Goal: Contribute content: Add original content to the website for others to see

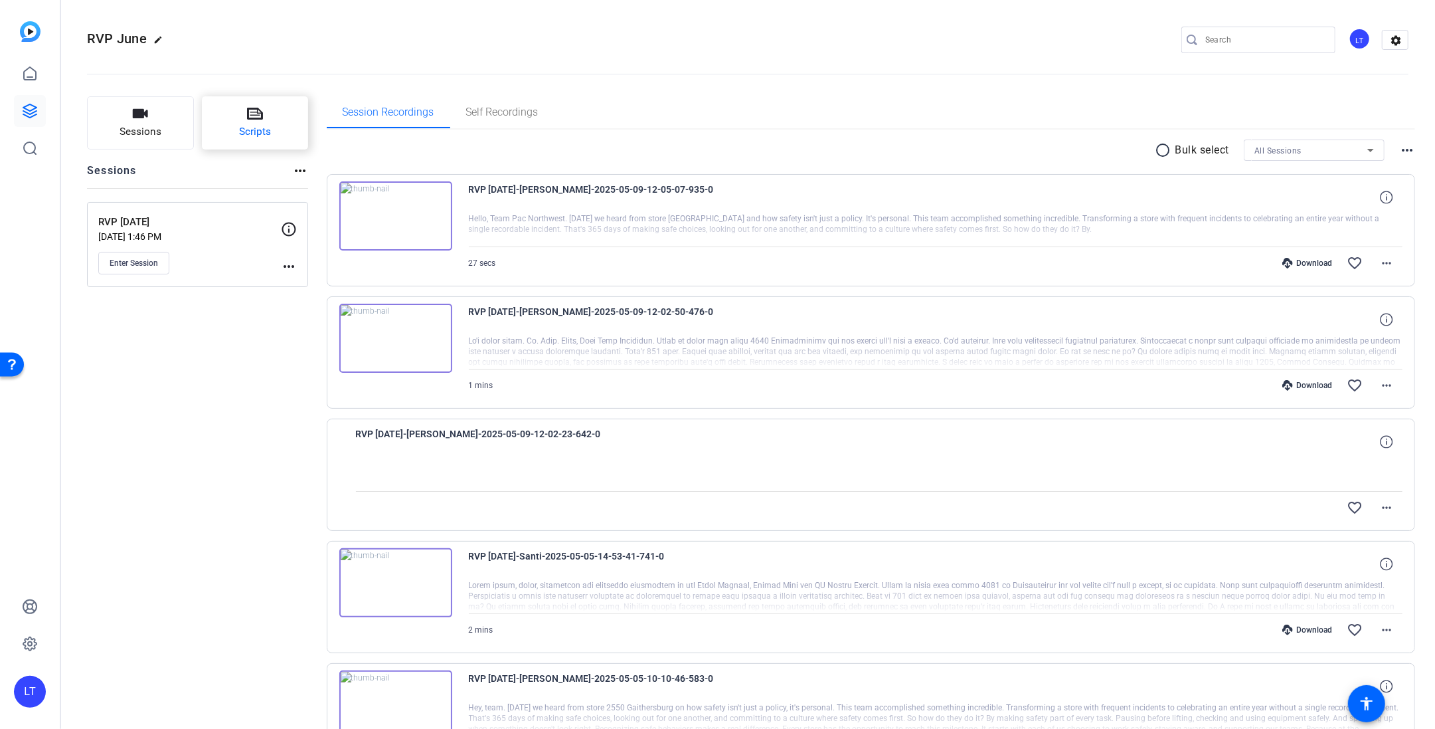
click at [258, 116] on icon at bounding box center [255, 114] width 16 height 12
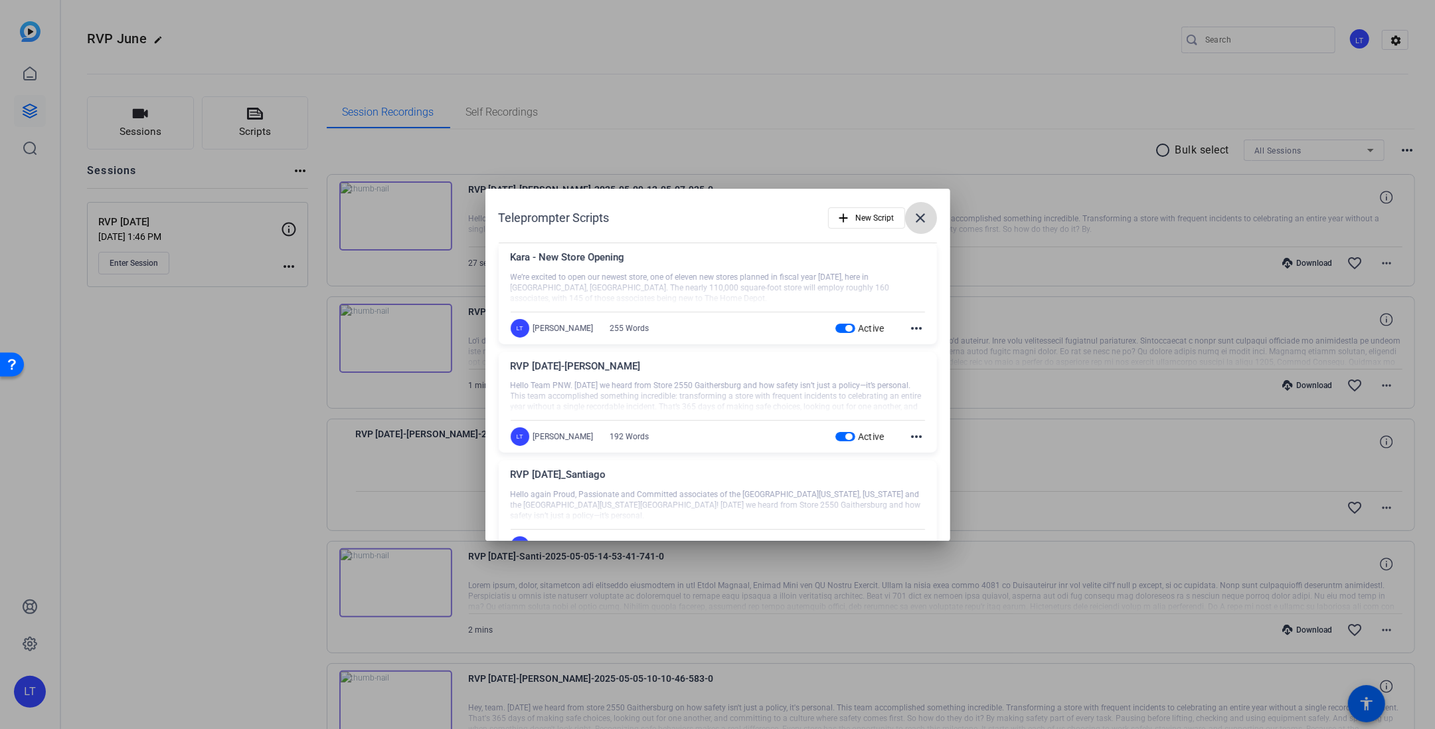
click at [913, 217] on mat-icon "close" at bounding box center [921, 218] width 16 height 16
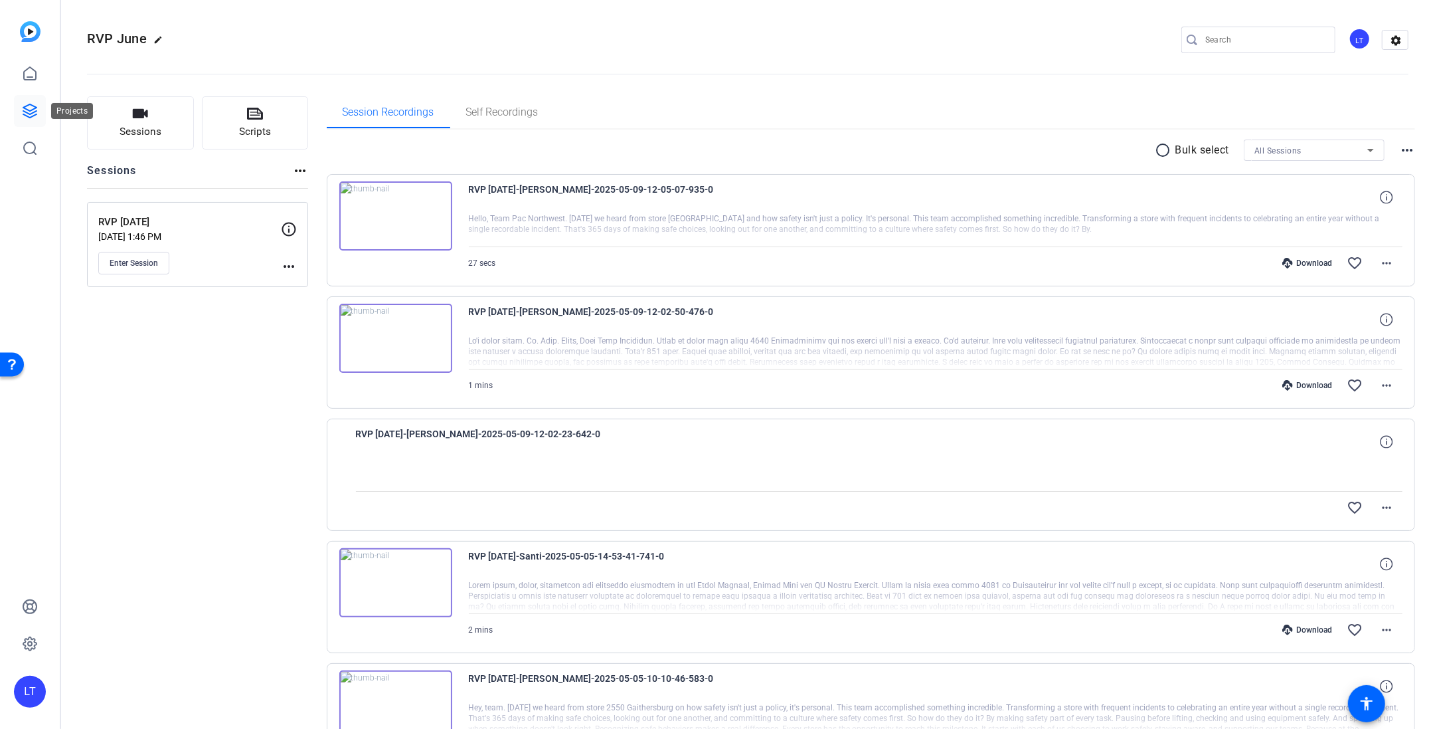
click at [33, 112] on icon at bounding box center [30, 111] width 16 height 16
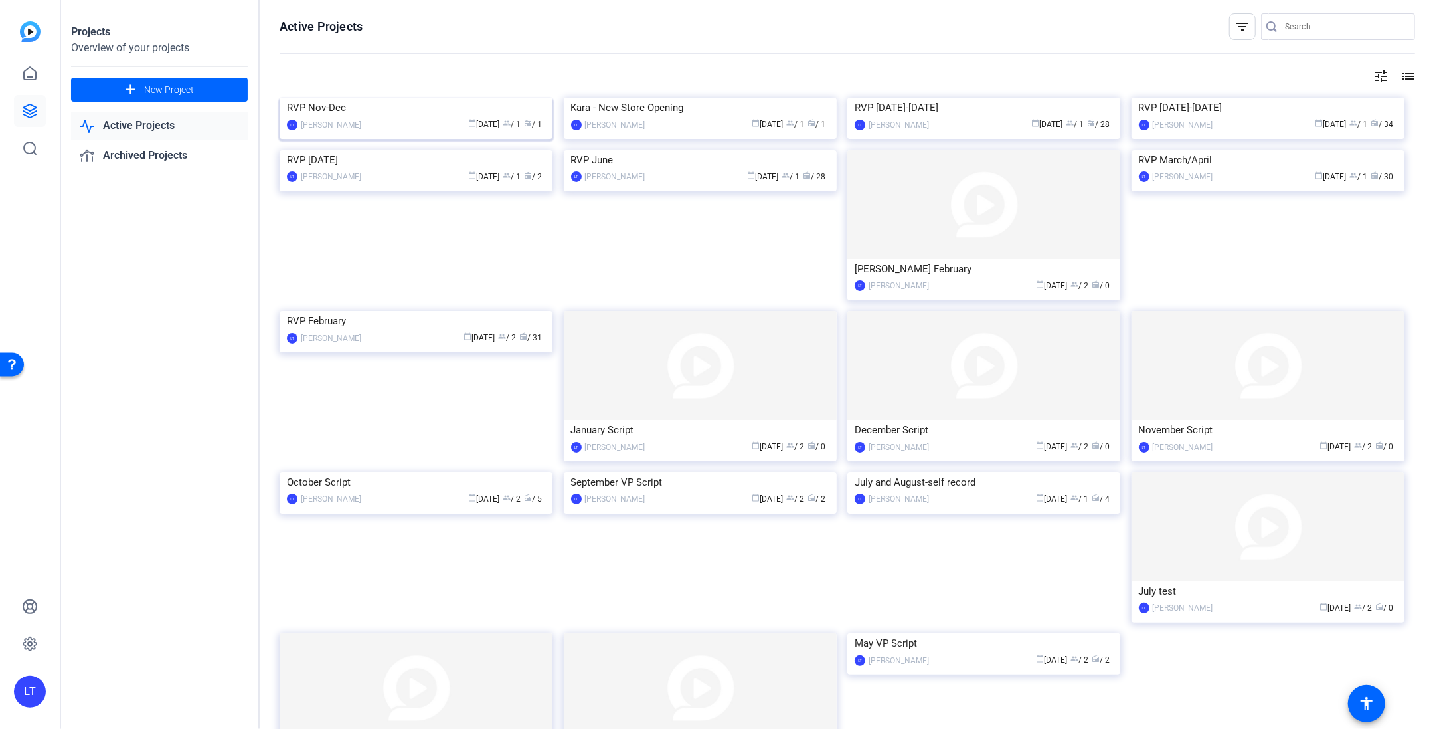
click at [348, 98] on img at bounding box center [416, 98] width 273 height 0
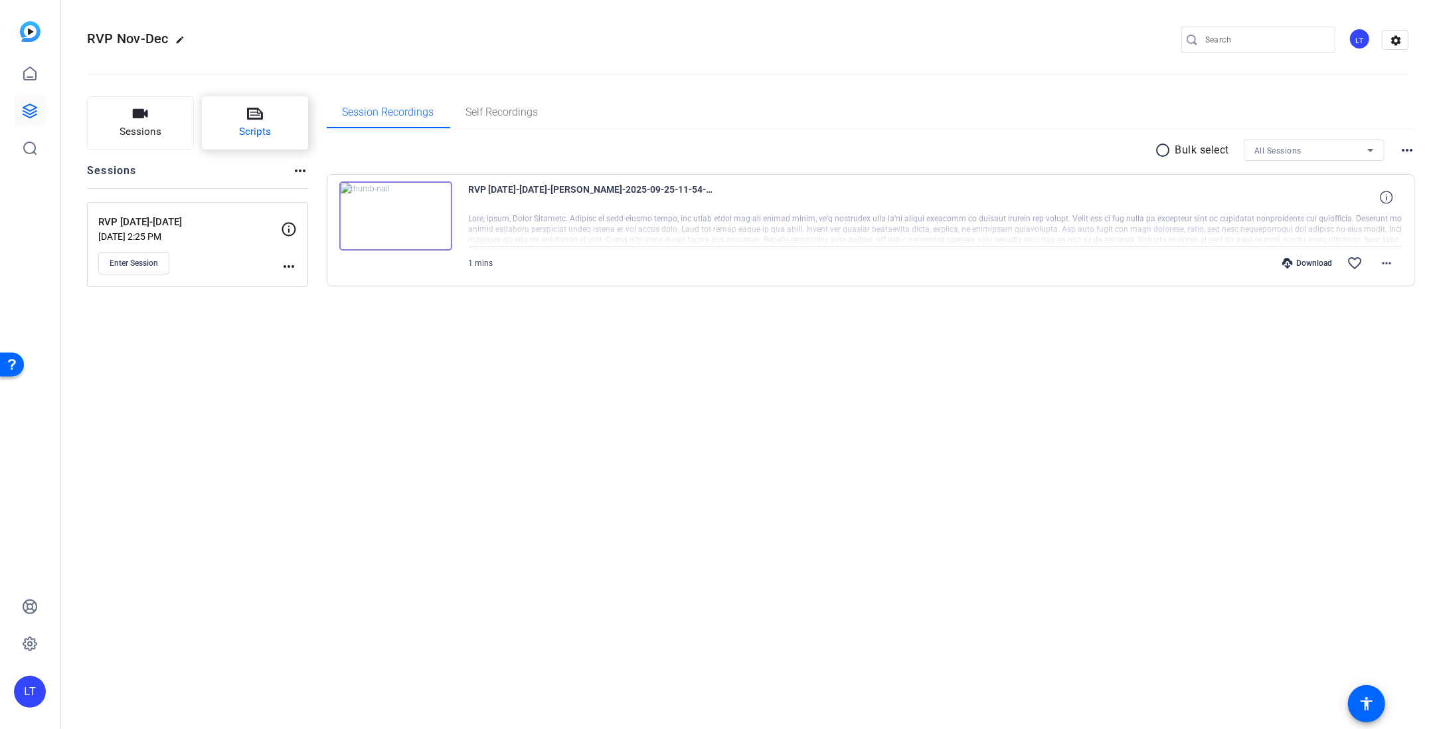
click at [262, 110] on icon at bounding box center [255, 114] width 16 height 16
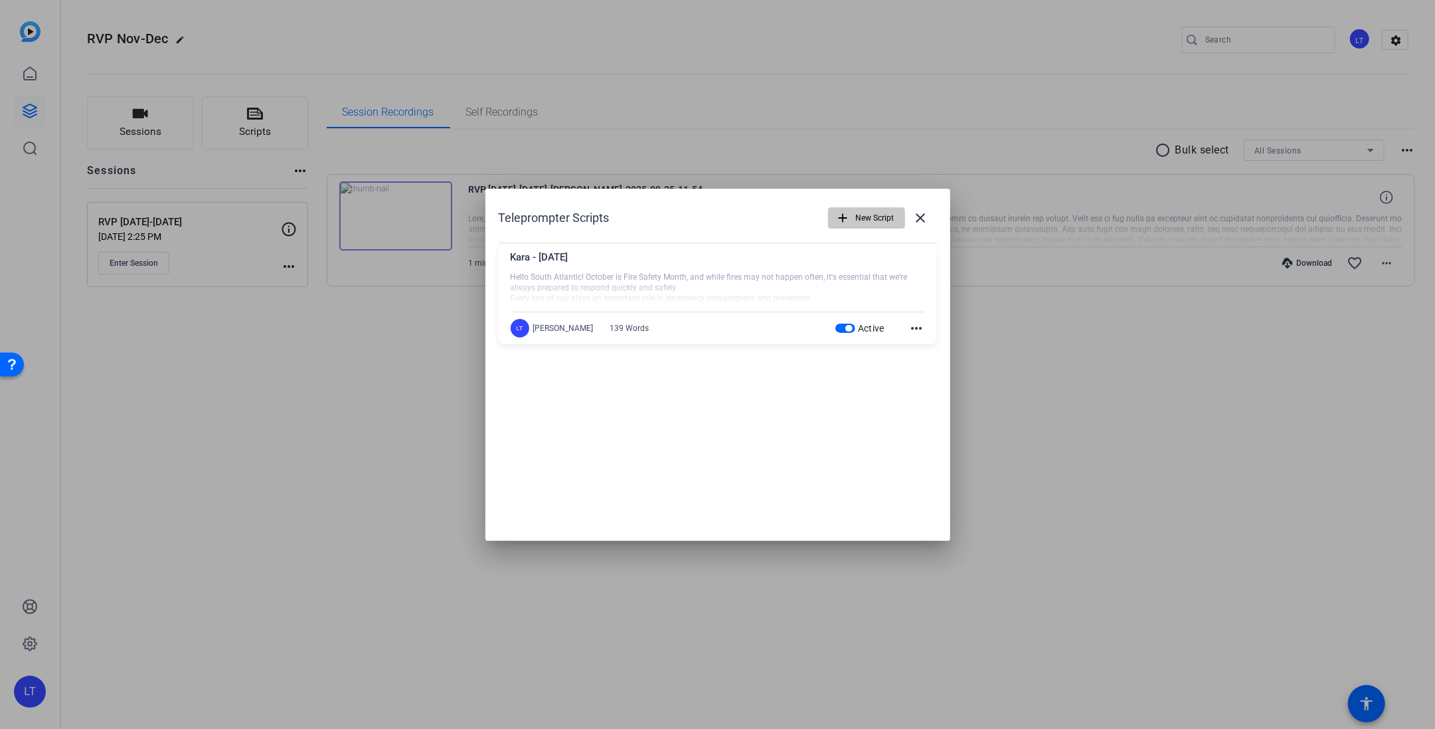
click at [877, 219] on span "New Script" at bounding box center [875, 217] width 39 height 25
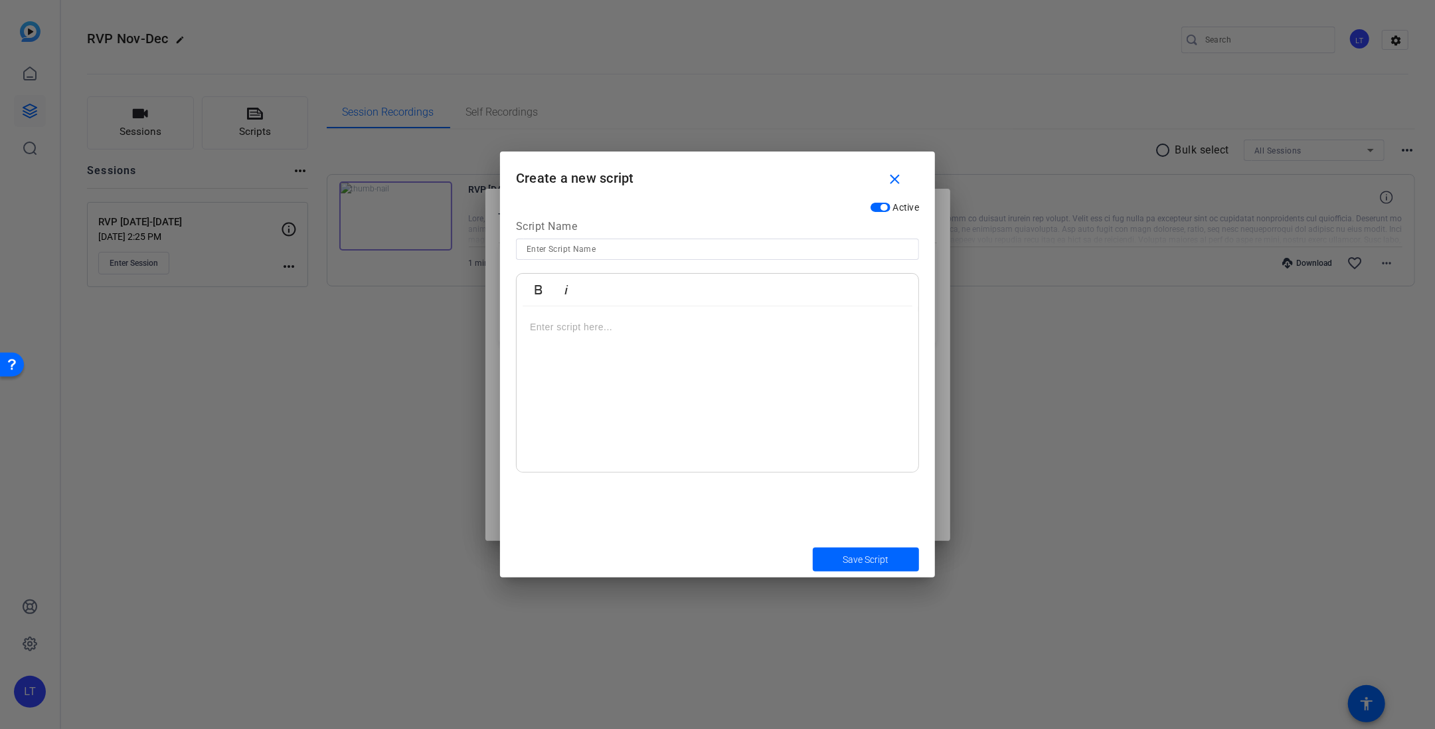
click at [652, 248] on input at bounding box center [718, 249] width 382 height 16
click at [594, 244] on input "RVP" at bounding box center [718, 249] width 382 height 16
type input "RVP [DATE]"
click at [296, 326] on div at bounding box center [717, 364] width 1435 height 729
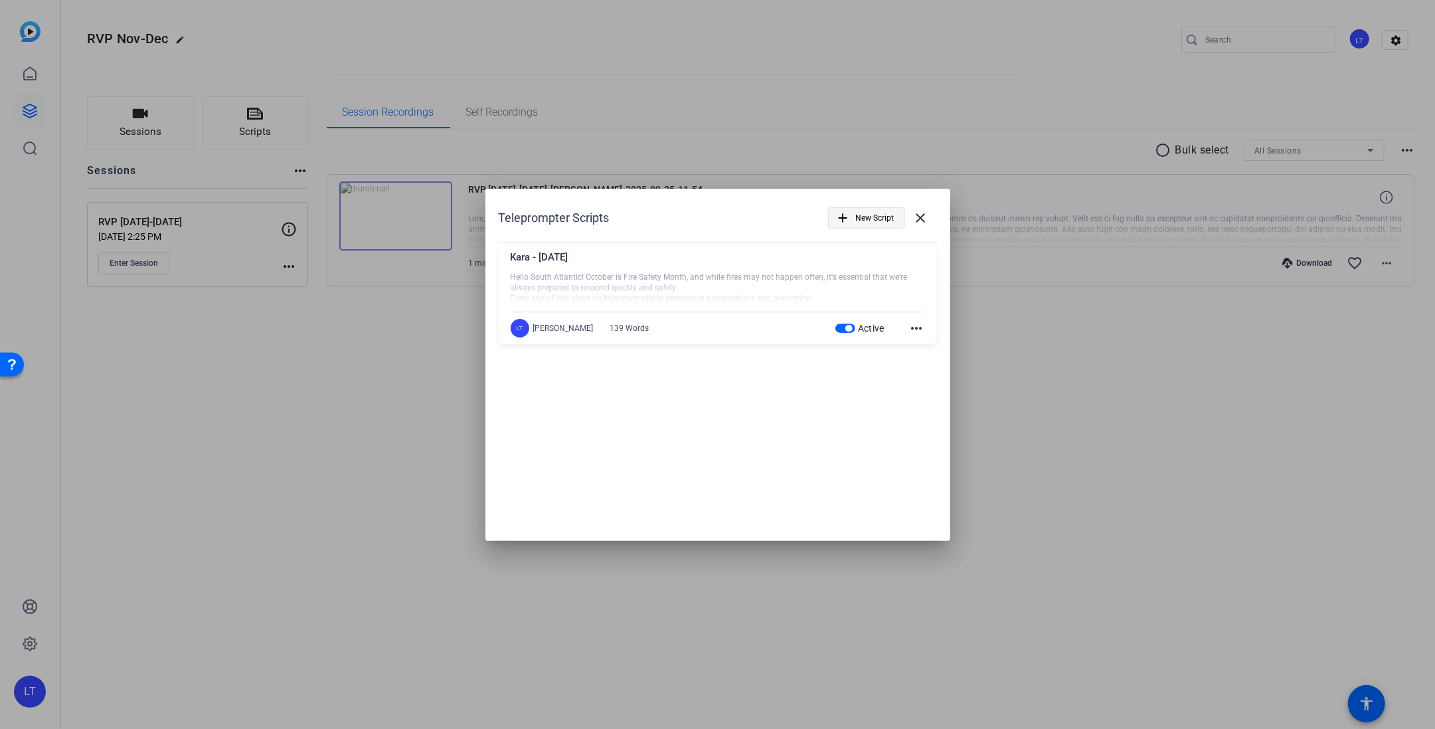
click at [889, 219] on span "New Script" at bounding box center [875, 217] width 39 height 25
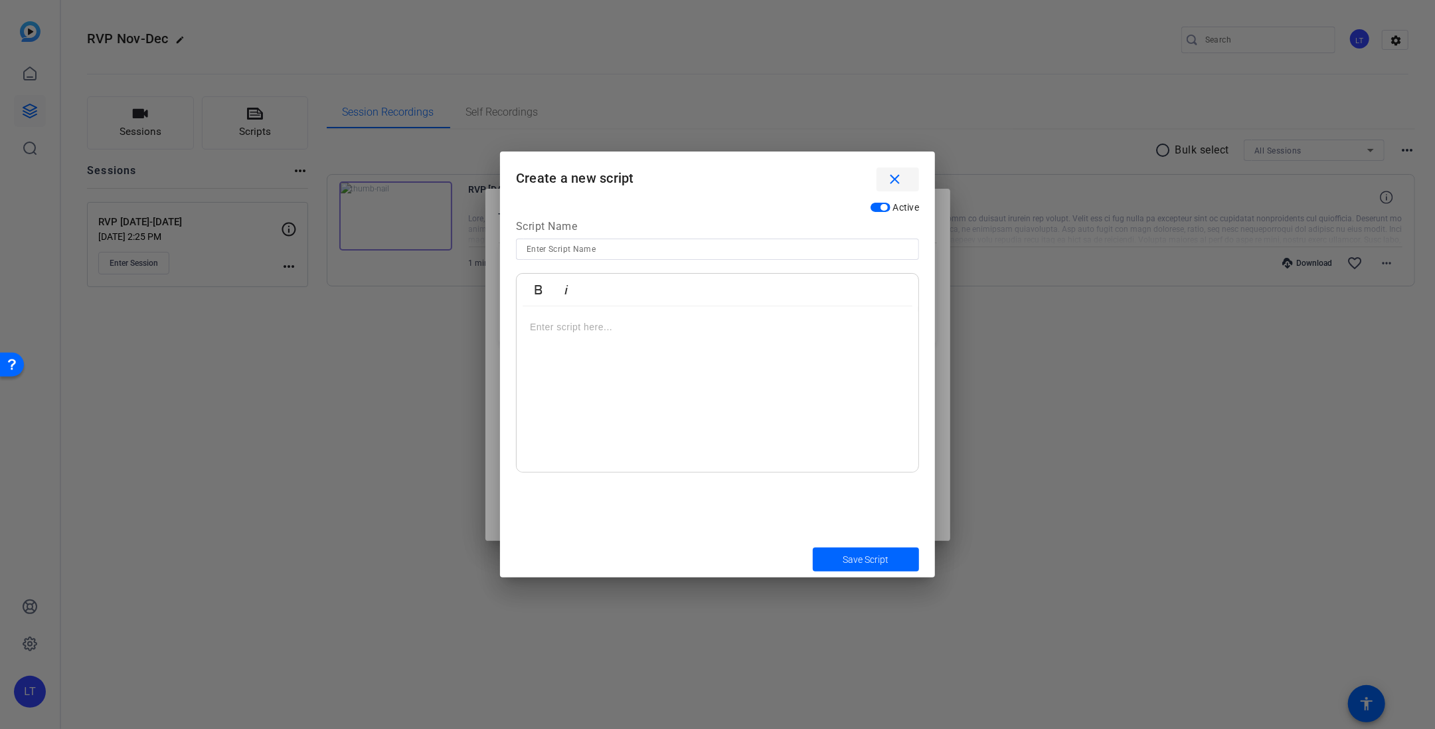
click at [889, 175] on mat-icon "close" at bounding box center [895, 179] width 17 height 17
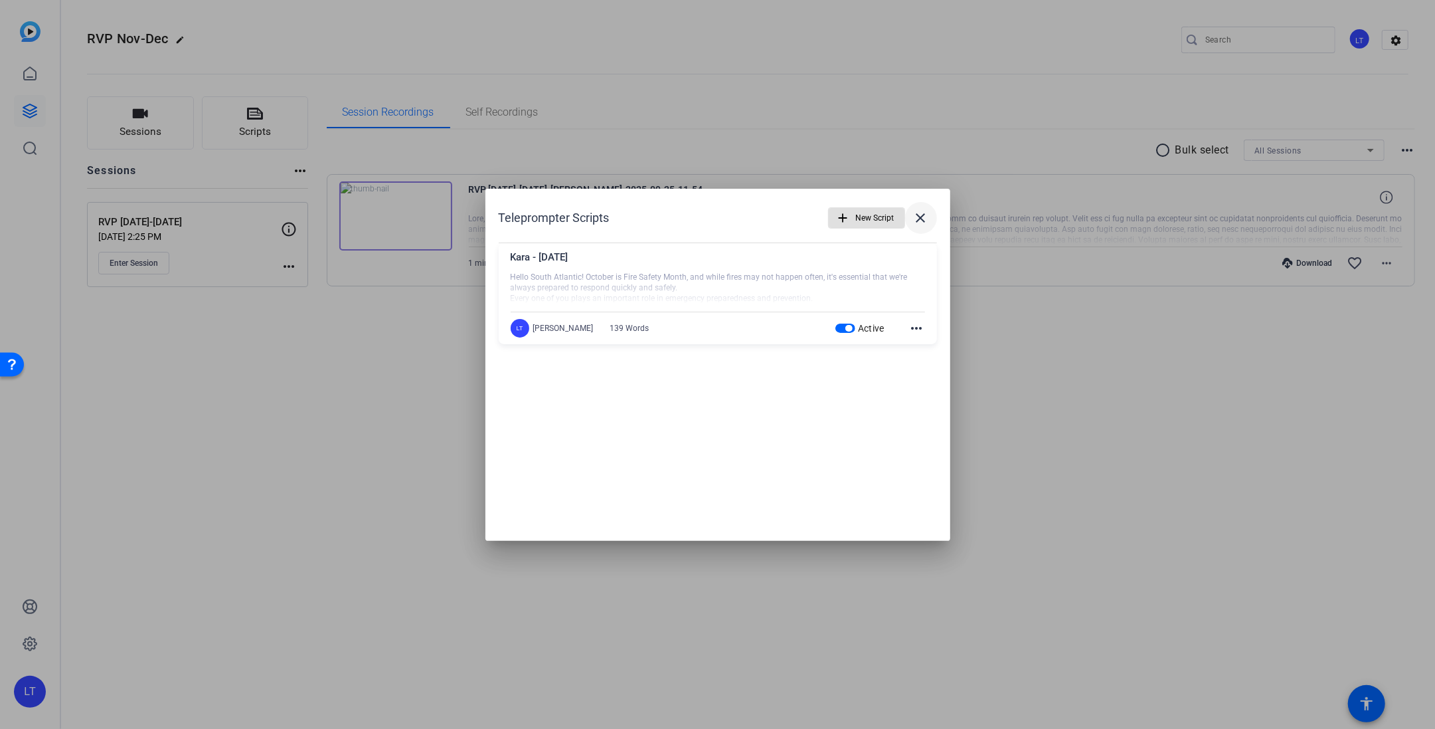
click at [922, 217] on mat-icon "close" at bounding box center [921, 218] width 16 height 16
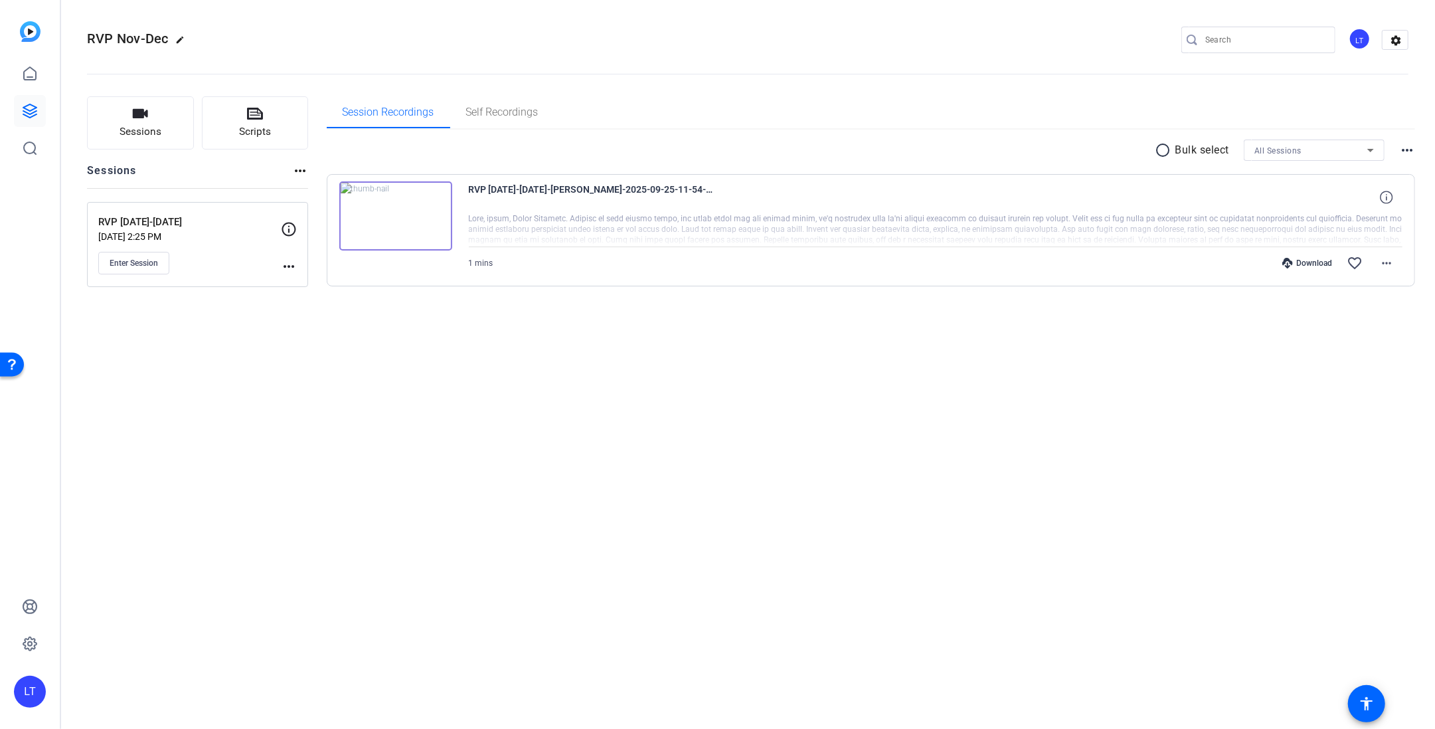
click at [721, 381] on div "RVP Nov-Dec edit LT settings Sessions Scripts Sessions more_horiz RVP [DATE]-De…" at bounding box center [747, 364] width 1375 height 729
click at [258, 112] on icon at bounding box center [255, 114] width 16 height 12
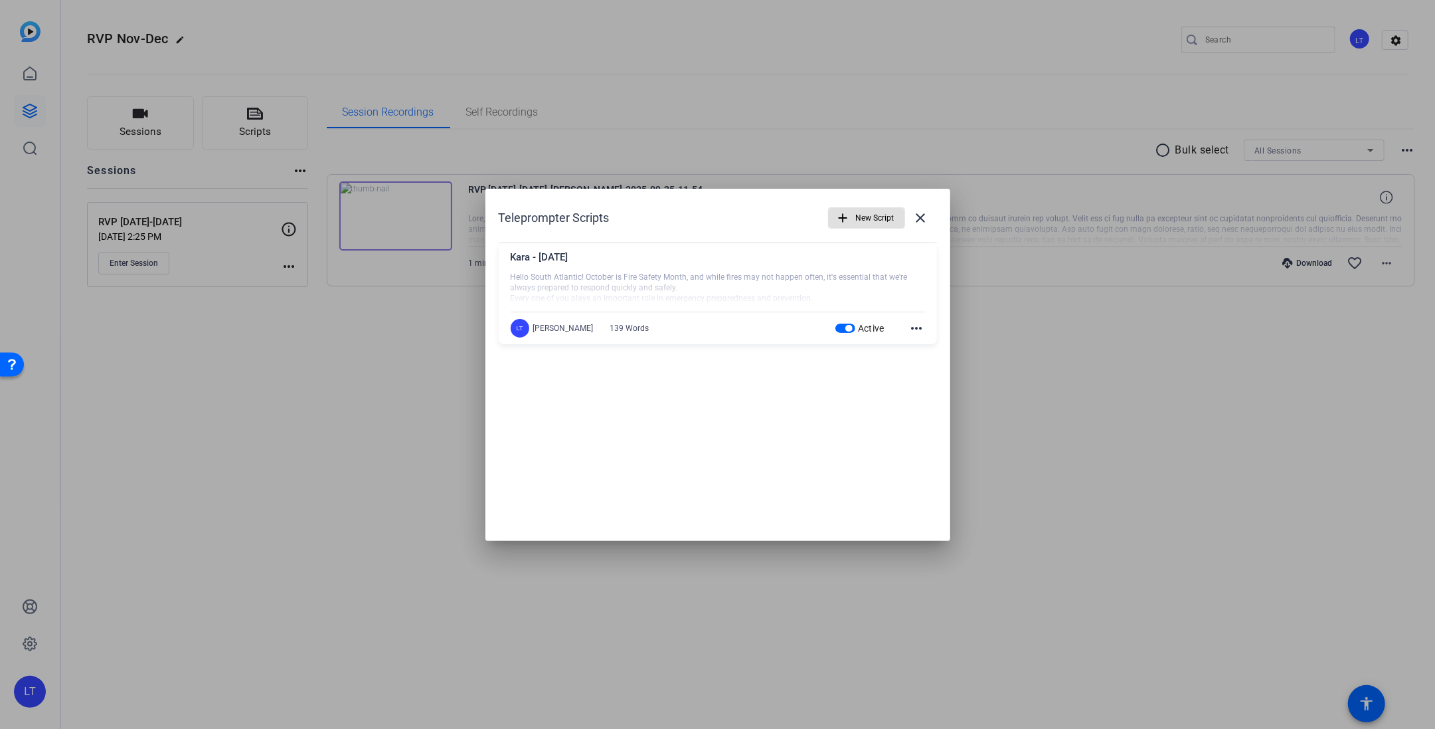
click at [859, 214] on span "New Script" at bounding box center [875, 217] width 39 height 25
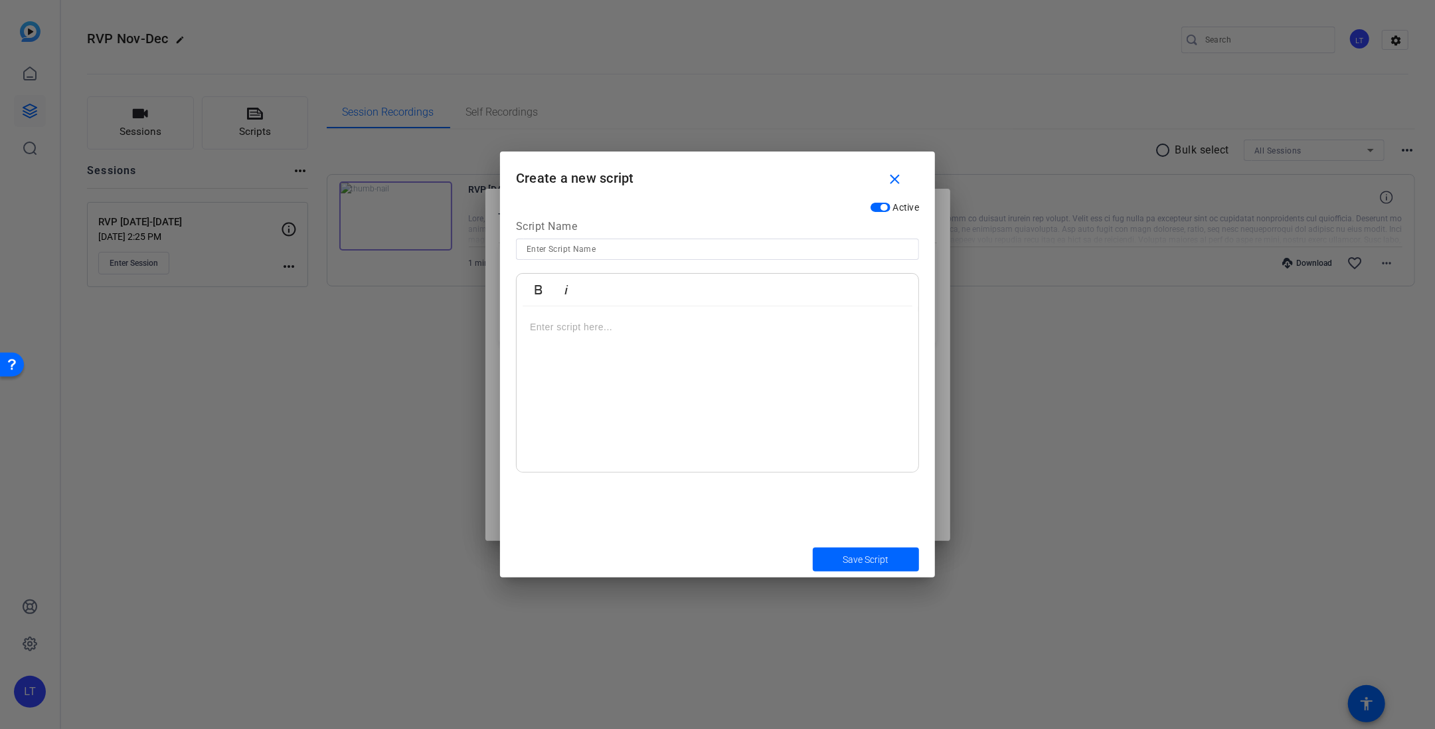
click at [533, 248] on input at bounding box center [718, 249] width 382 height 16
type input "RVP [DATE]"
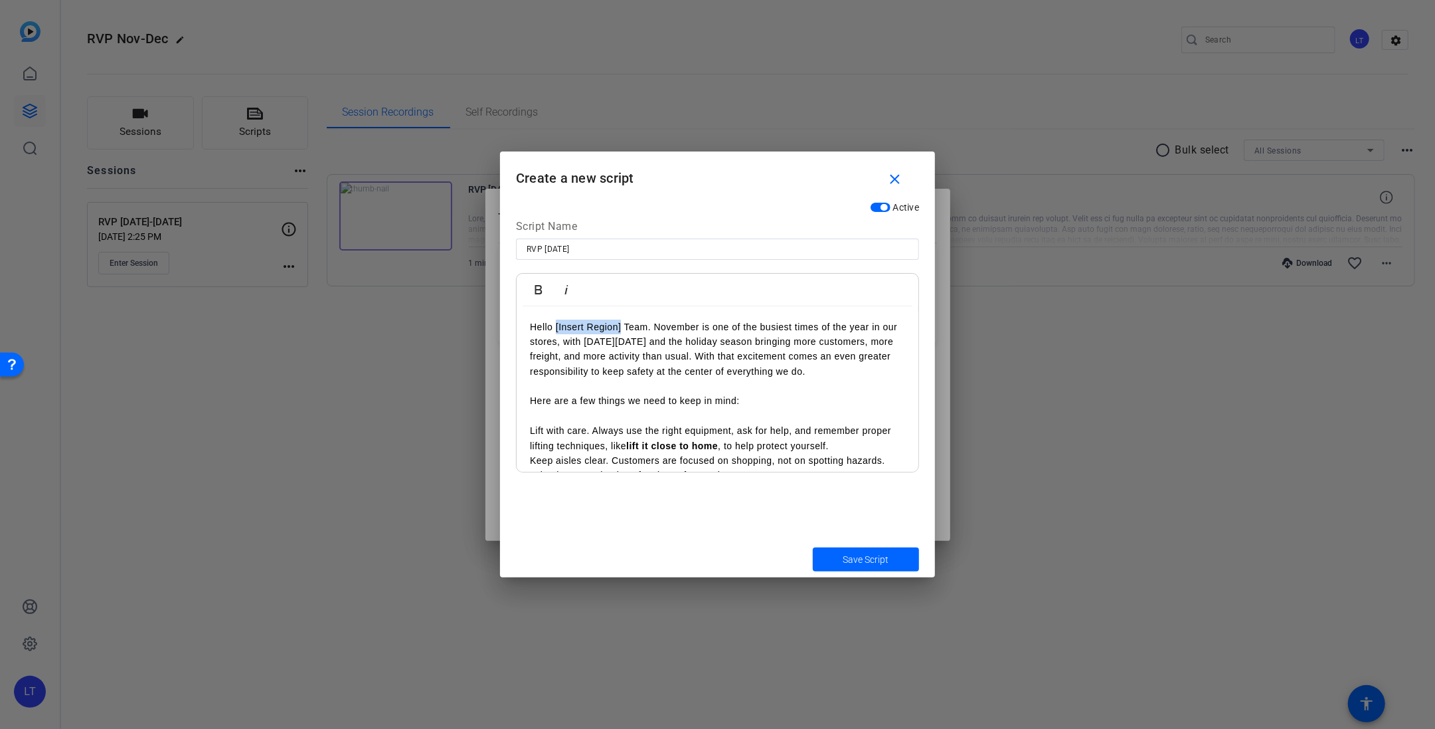
drag, startPoint x: 621, startPoint y: 325, endPoint x: 556, endPoint y: 325, distance: 65.1
click at [556, 325] on p "Hello [Insert Region] Team. November is one of the busiest times of the year in…" at bounding box center [717, 349] width 375 height 60
click at [570, 288] on icon "button" at bounding box center [567, 290] width 16 height 16
click at [695, 332] on p "Hello [Insert Region] Team. November is one of the busiest times of the year in…" at bounding box center [717, 349] width 375 height 60
click at [575, 421] on p at bounding box center [717, 415] width 375 height 15
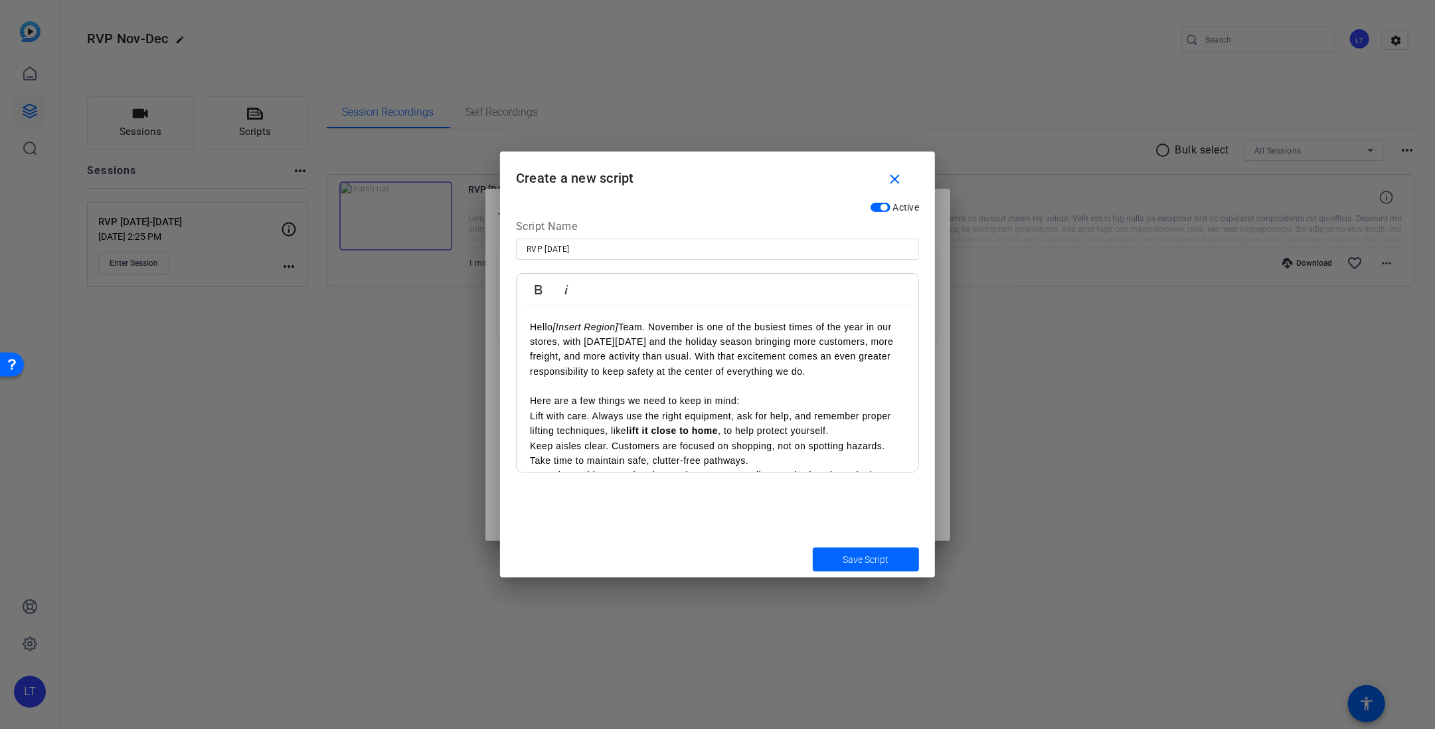
click at [531, 416] on p "Lift with care. Always use the right equipment, ask for help, and remember prop…" at bounding box center [717, 423] width 375 height 30
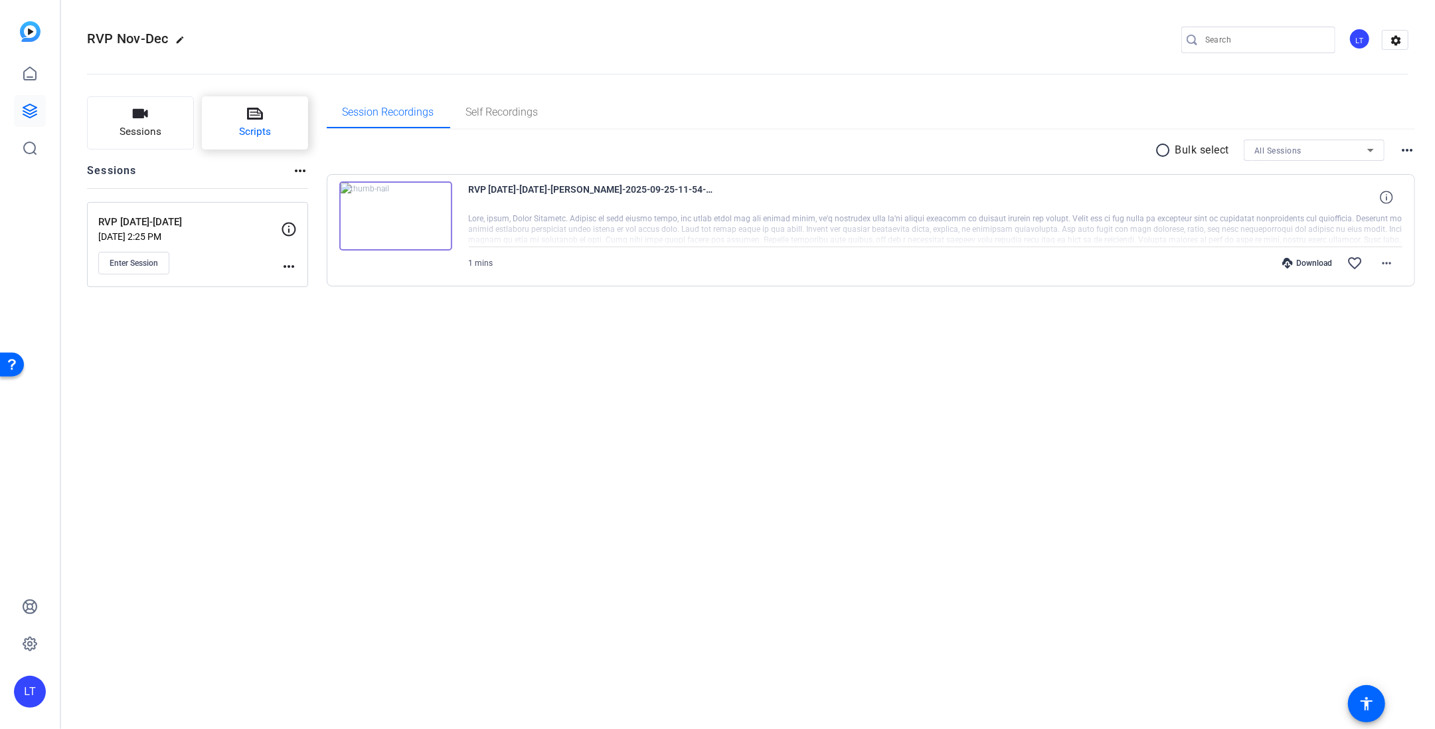
click at [254, 118] on icon at bounding box center [255, 114] width 16 height 16
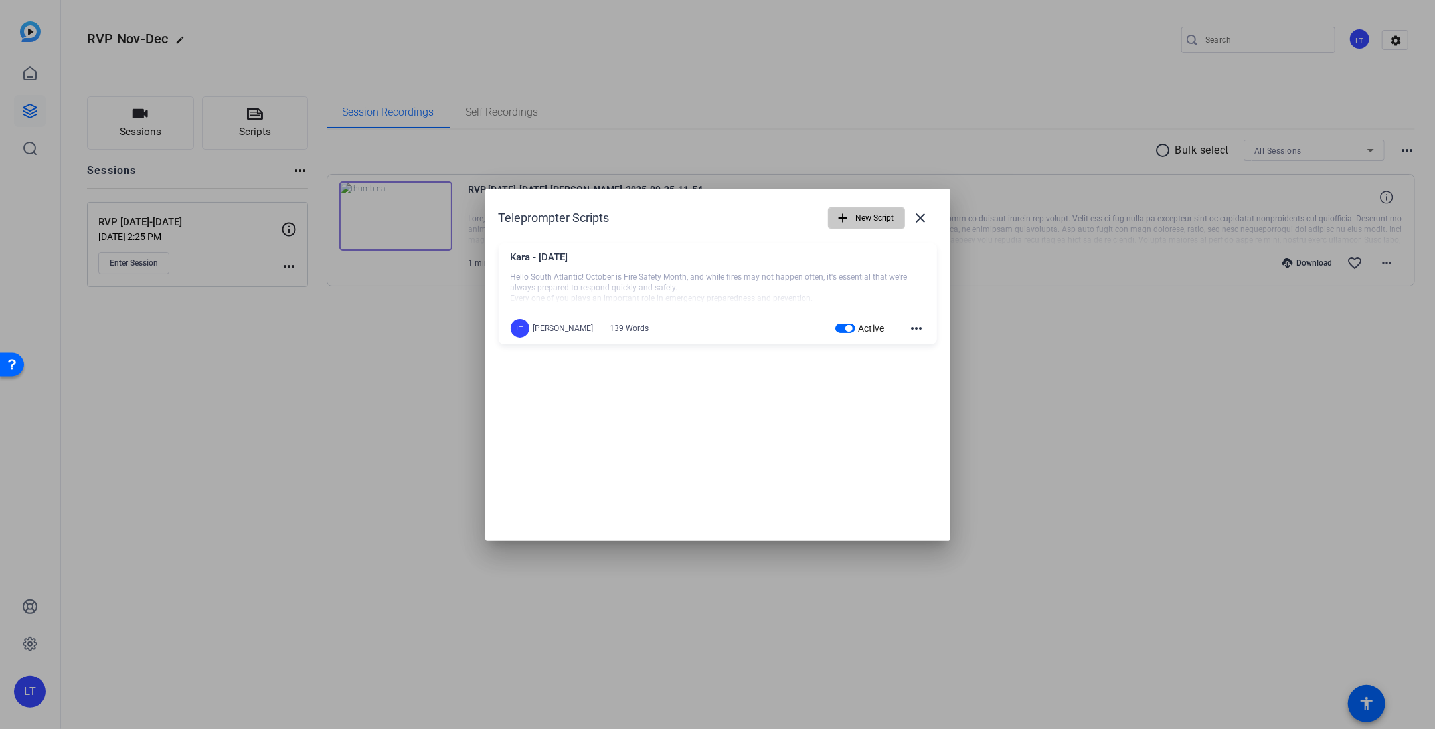
click at [869, 219] on span "New Script" at bounding box center [875, 217] width 39 height 25
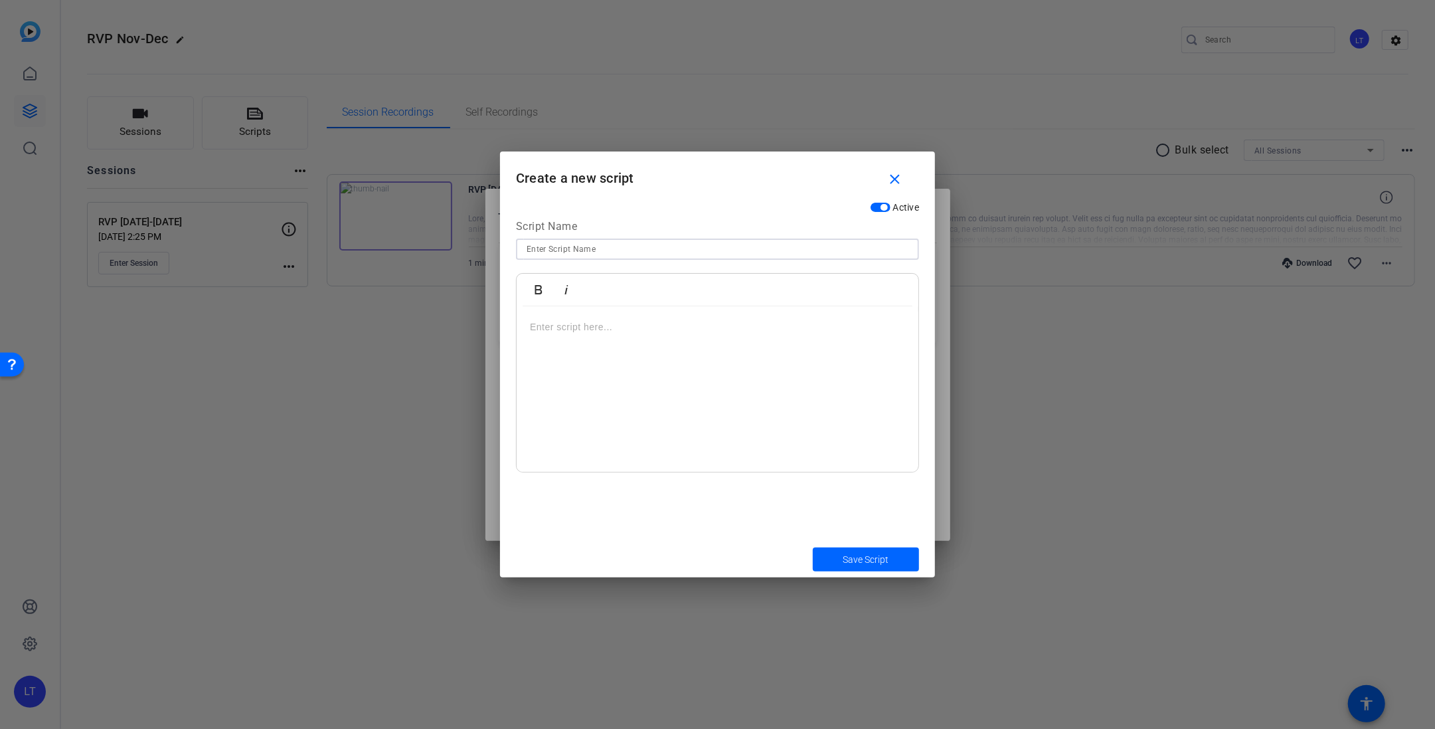
click at [586, 250] on input at bounding box center [718, 249] width 382 height 16
type input "RVP [DATE]"
click at [539, 333] on p at bounding box center [717, 326] width 375 height 15
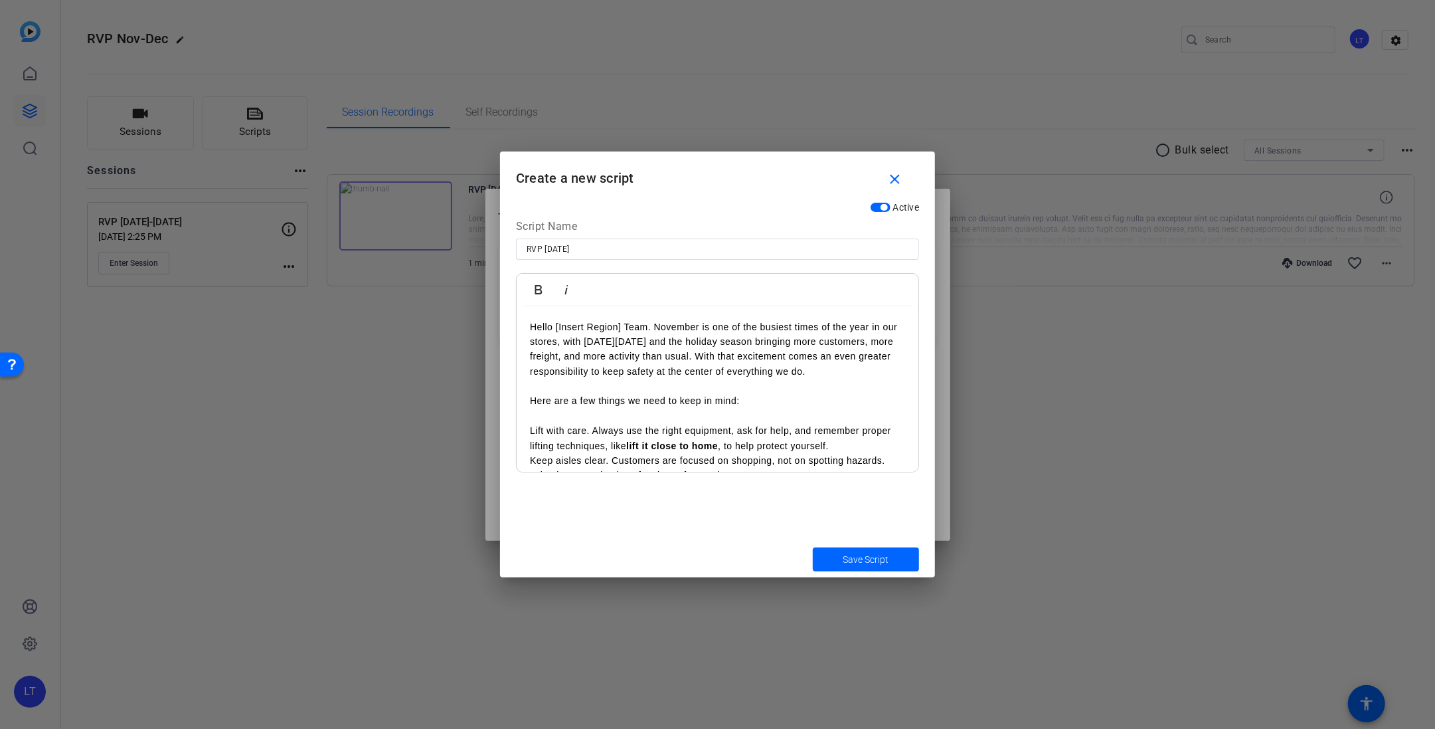
scroll to position [174, 0]
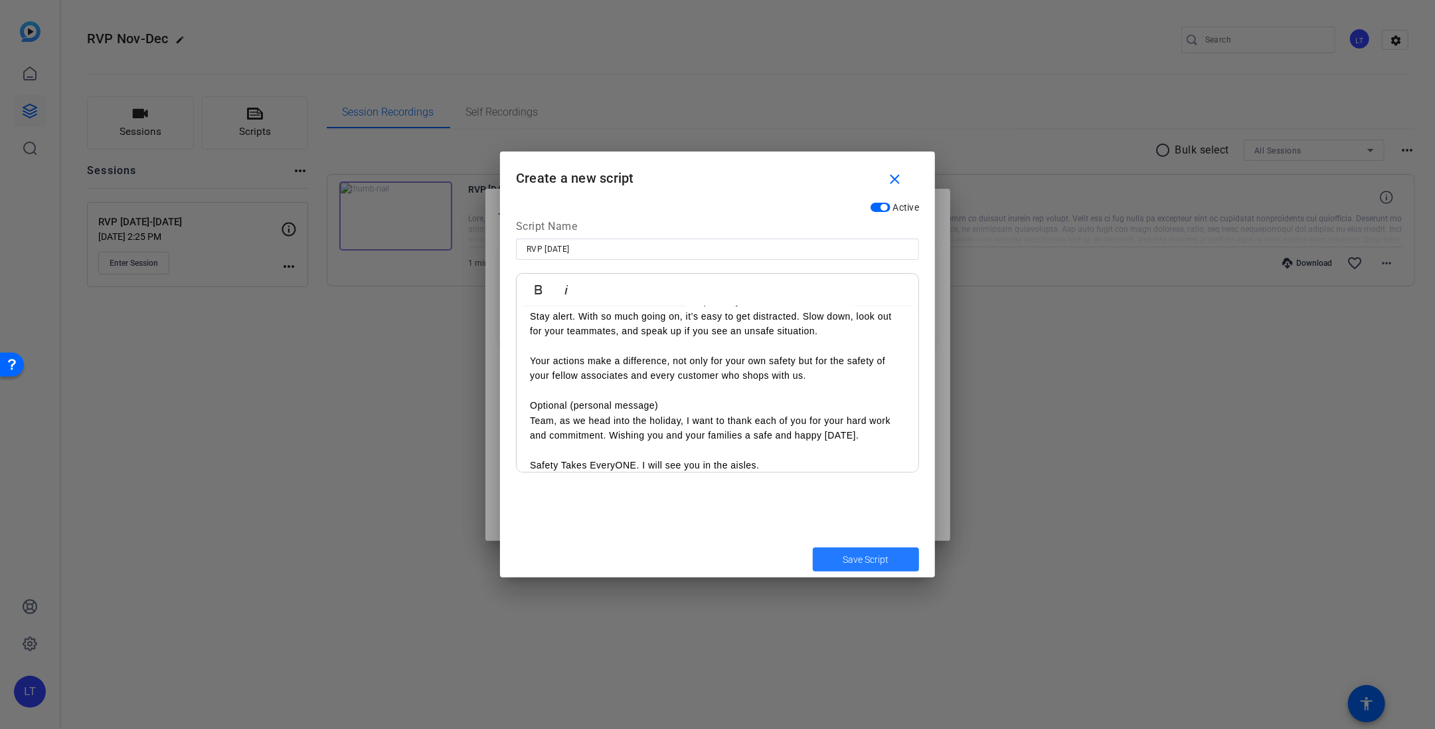
click at [865, 555] on span "Save Script" at bounding box center [867, 560] width 46 height 14
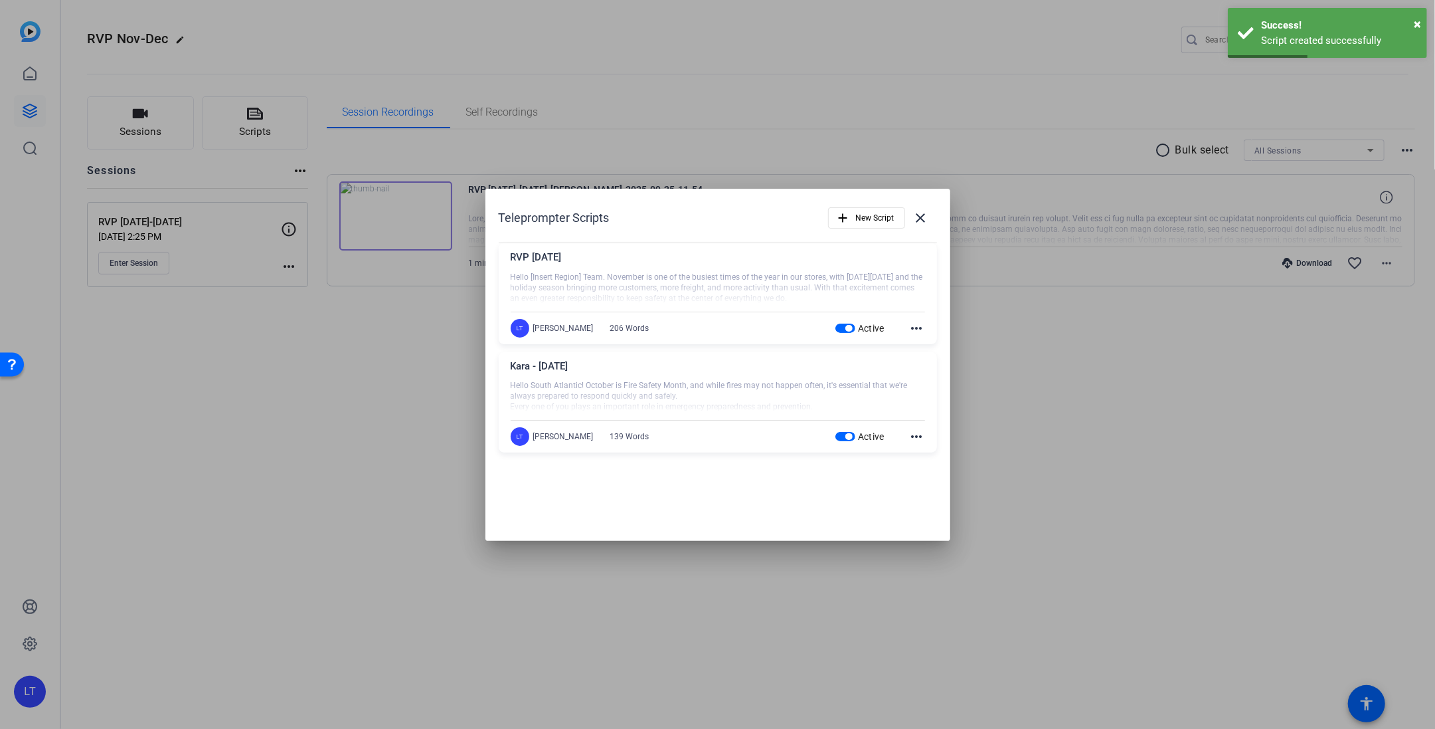
click at [574, 265] on div "RVP [DATE]" at bounding box center [718, 261] width 414 height 22
click at [920, 327] on mat-icon "more_horiz" at bounding box center [917, 328] width 16 height 16
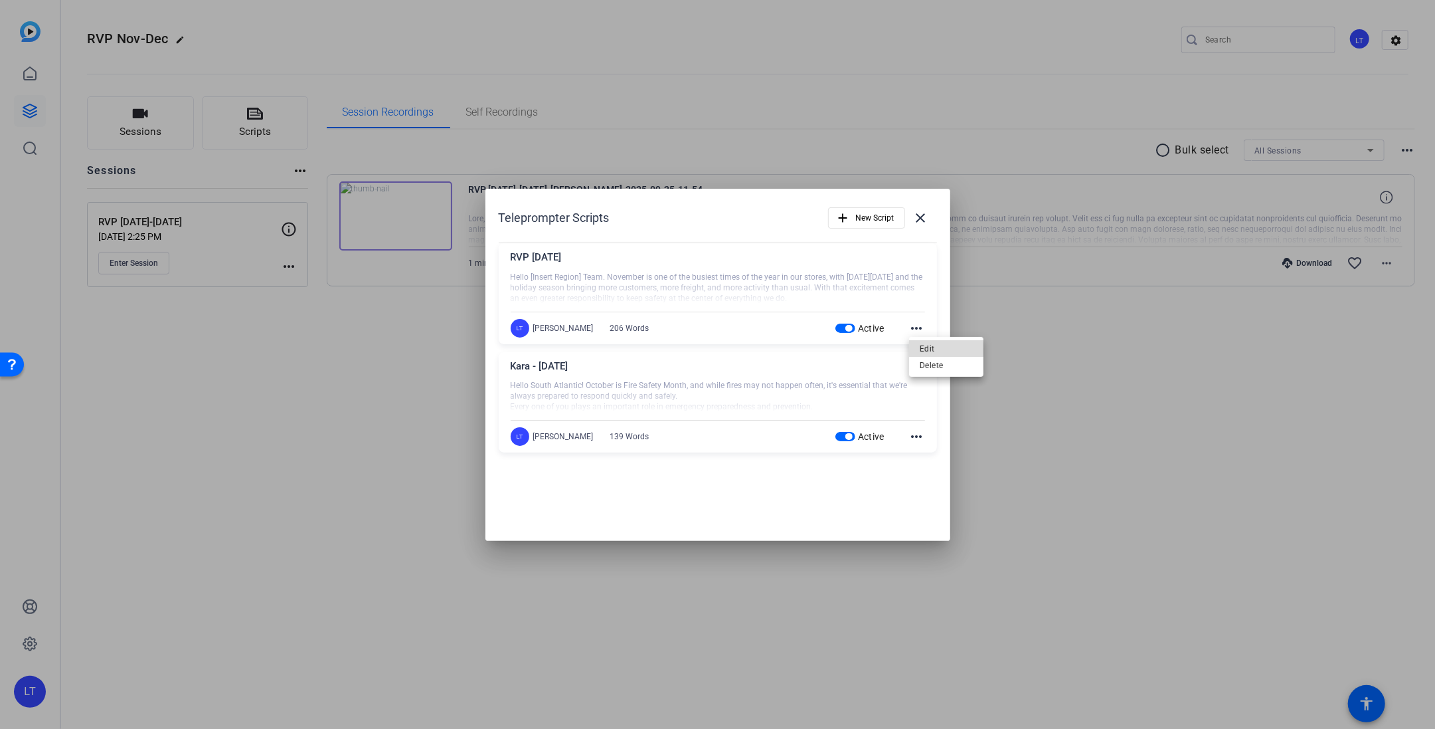
click at [935, 345] on span "Edit" at bounding box center [946, 348] width 53 height 16
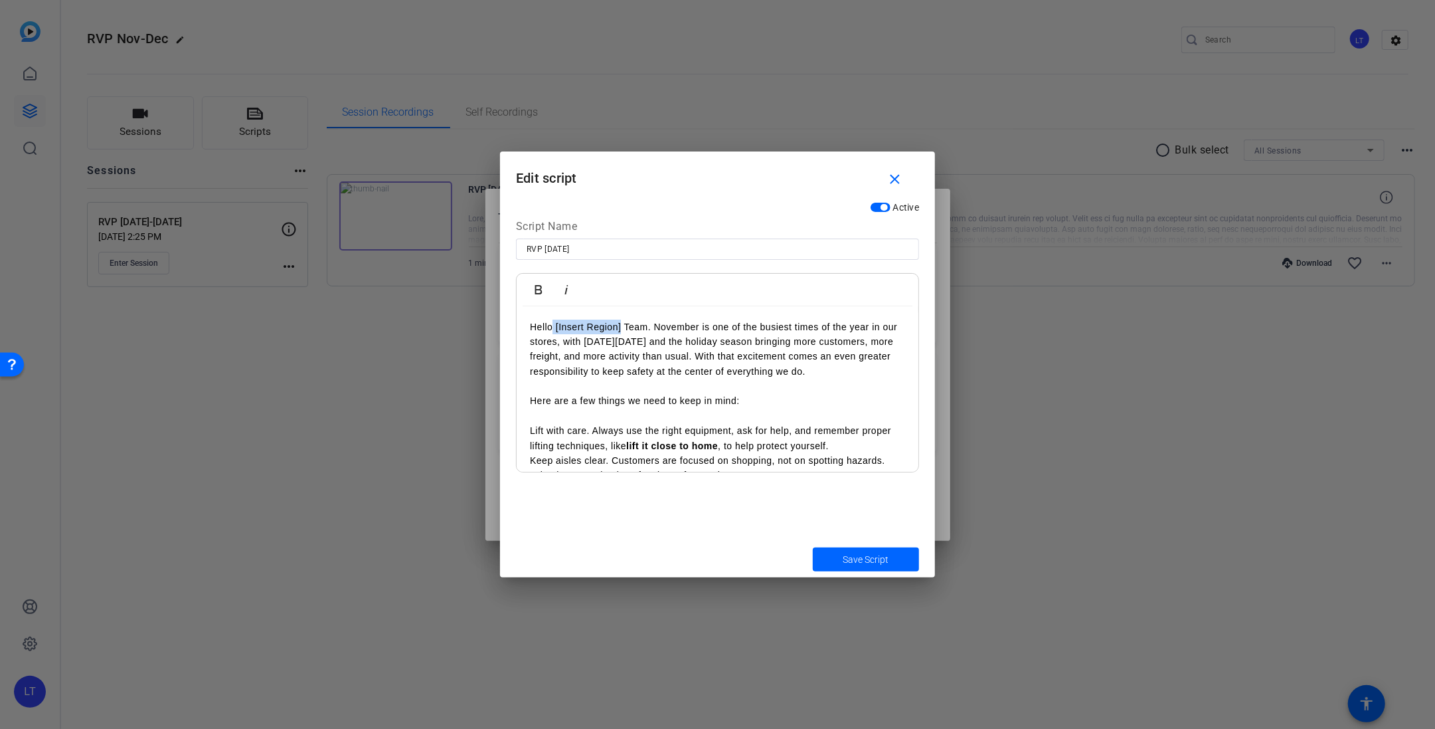
drag, startPoint x: 622, startPoint y: 326, endPoint x: 555, endPoint y: 327, distance: 67.8
click at [555, 327] on p "Hello [Insert Region] Team. November is one of the busiest times of the year in…" at bounding box center [717, 349] width 375 height 60
click at [570, 286] on icon "button" at bounding box center [567, 290] width 16 height 16
click at [530, 431] on p "Lift with care. Always use the right equipment, ask for help, and remember prop…" at bounding box center [717, 438] width 375 height 30
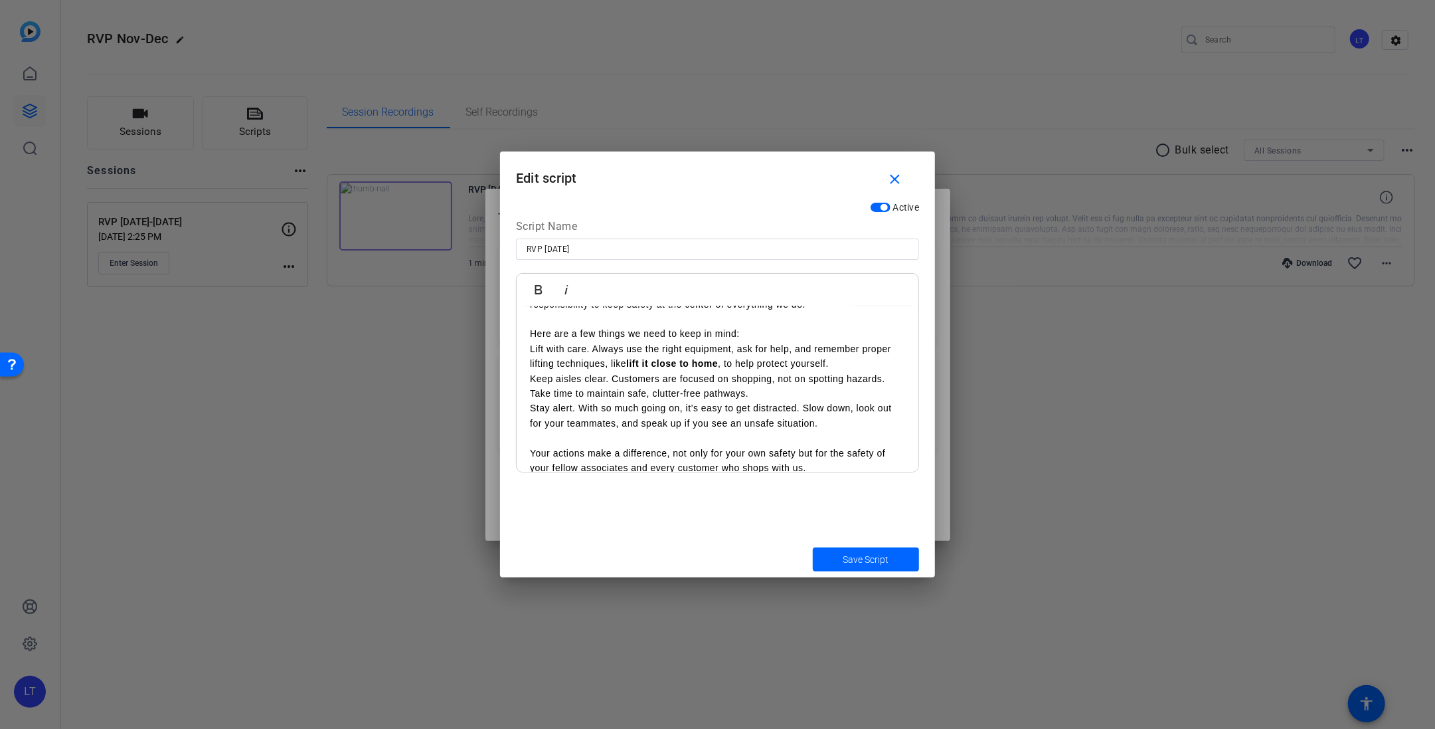
scroll to position [72, 0]
drag, startPoint x: 720, startPoint y: 359, endPoint x: 628, endPoint y: 357, distance: 91.7
click at [628, 357] on strong "lift it close to home" at bounding box center [672, 358] width 92 height 11
click at [539, 284] on icon "button" at bounding box center [539, 290] width 16 height 16
click at [729, 364] on p "Lift with care. Always use the right equipment, ask for help, and remember prop…" at bounding box center [717, 351] width 375 height 30
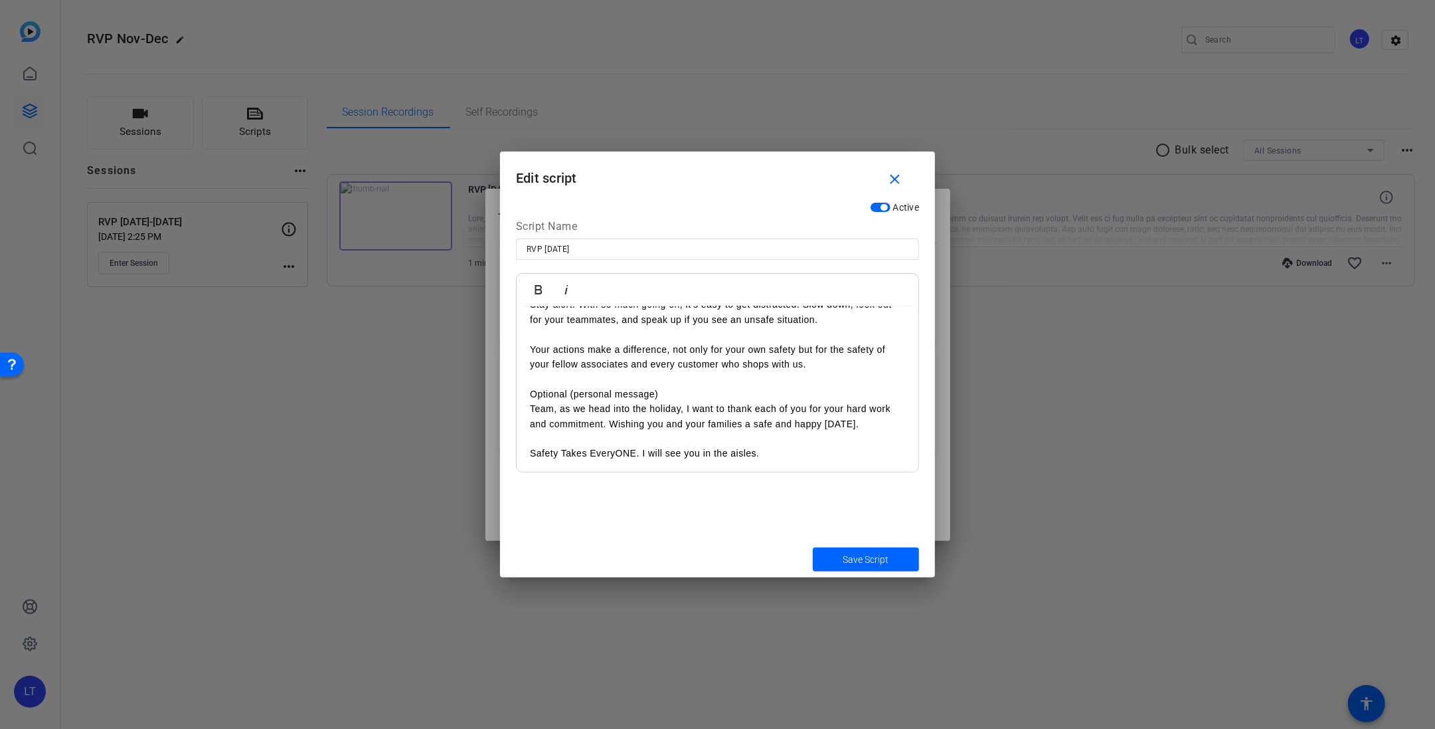
scroll to position [173, 0]
click at [851, 448] on p "Safety Takes EveryONE. I will see you in the aisles." at bounding box center [717, 451] width 375 height 15
drag, startPoint x: 662, startPoint y: 452, endPoint x: 649, endPoint y: 455, distance: 13.7
click at [644, 452] on p "Safety Takes EveryONE. I will see you in the aisles." at bounding box center [717, 451] width 375 height 15
click at [531, 454] on p "Safety Takes EveryONE. I'll see you in the aisles." at bounding box center [717, 451] width 375 height 15
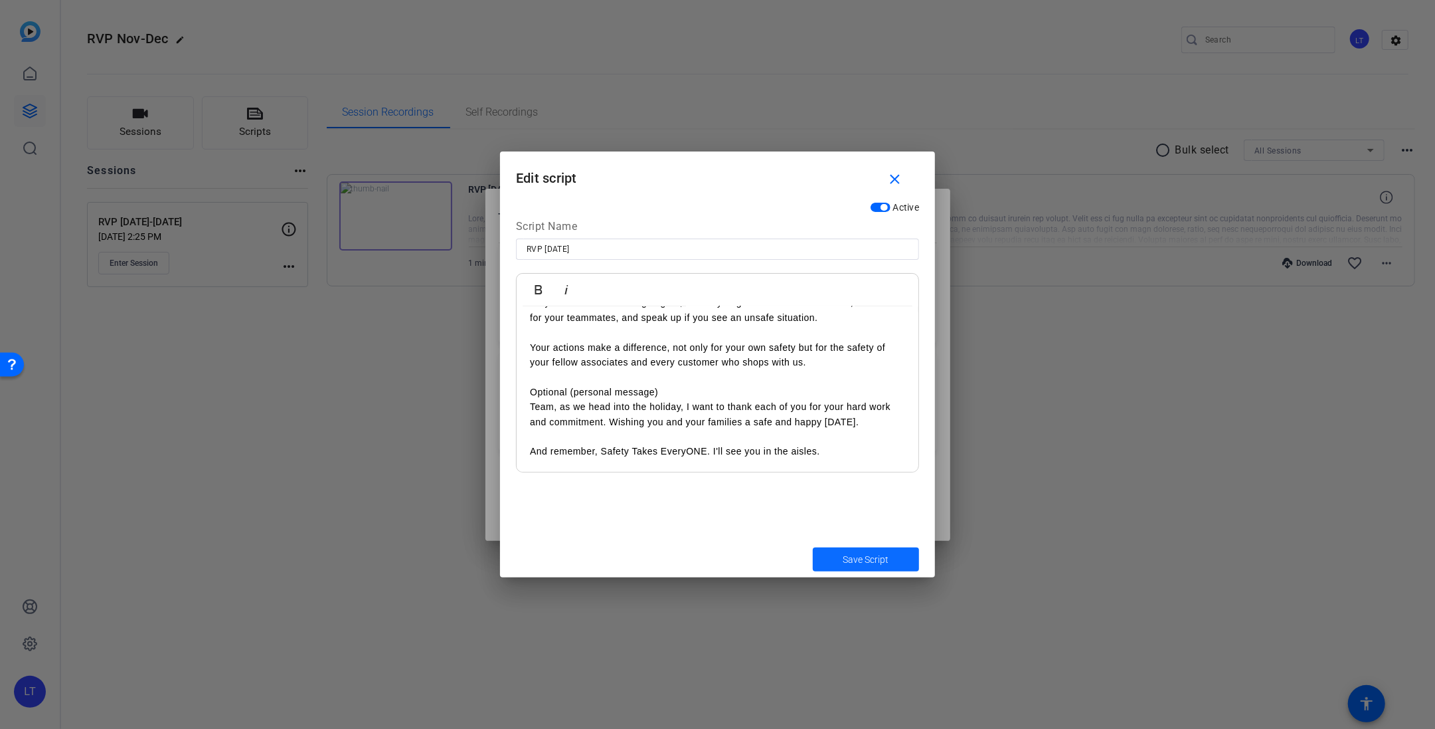
click at [880, 557] on span "Save Script" at bounding box center [867, 560] width 46 height 14
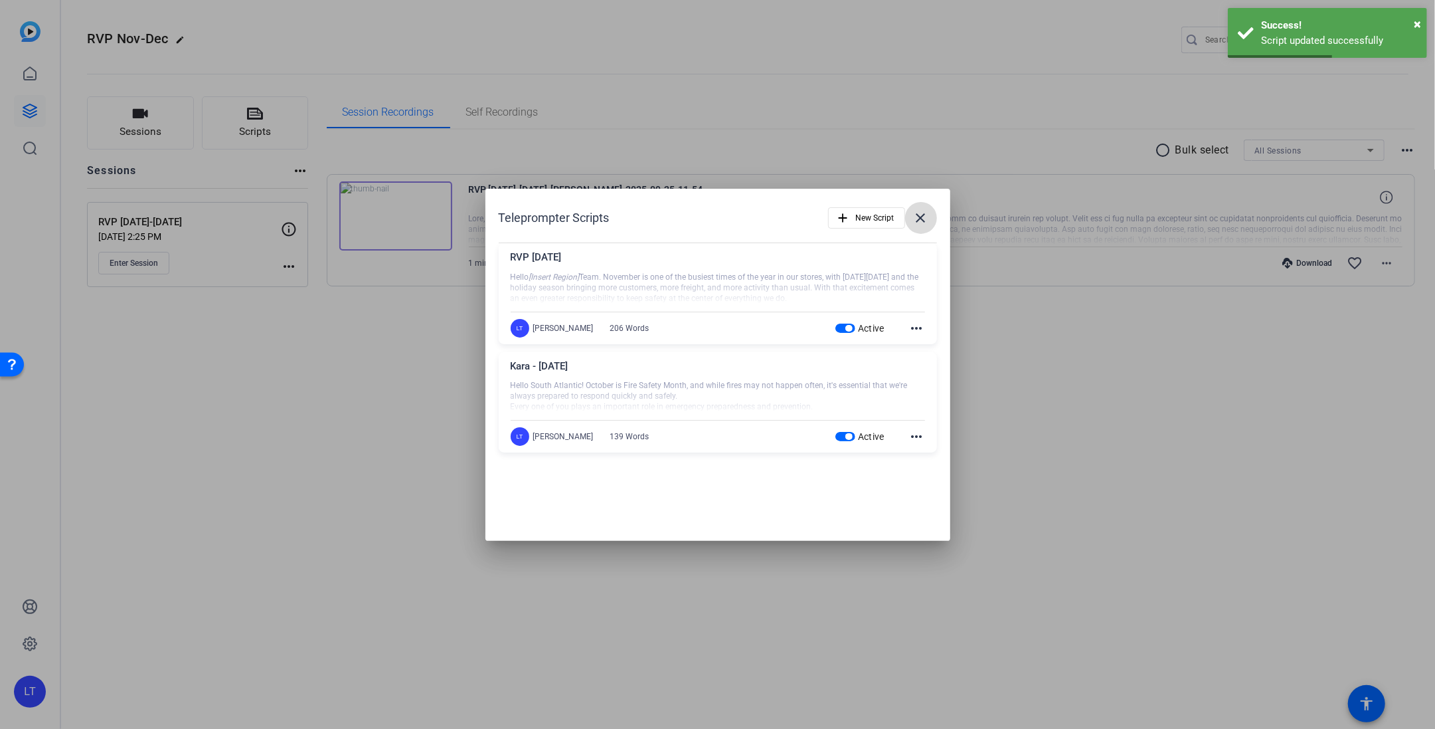
click at [922, 214] on mat-icon "close" at bounding box center [921, 218] width 16 height 16
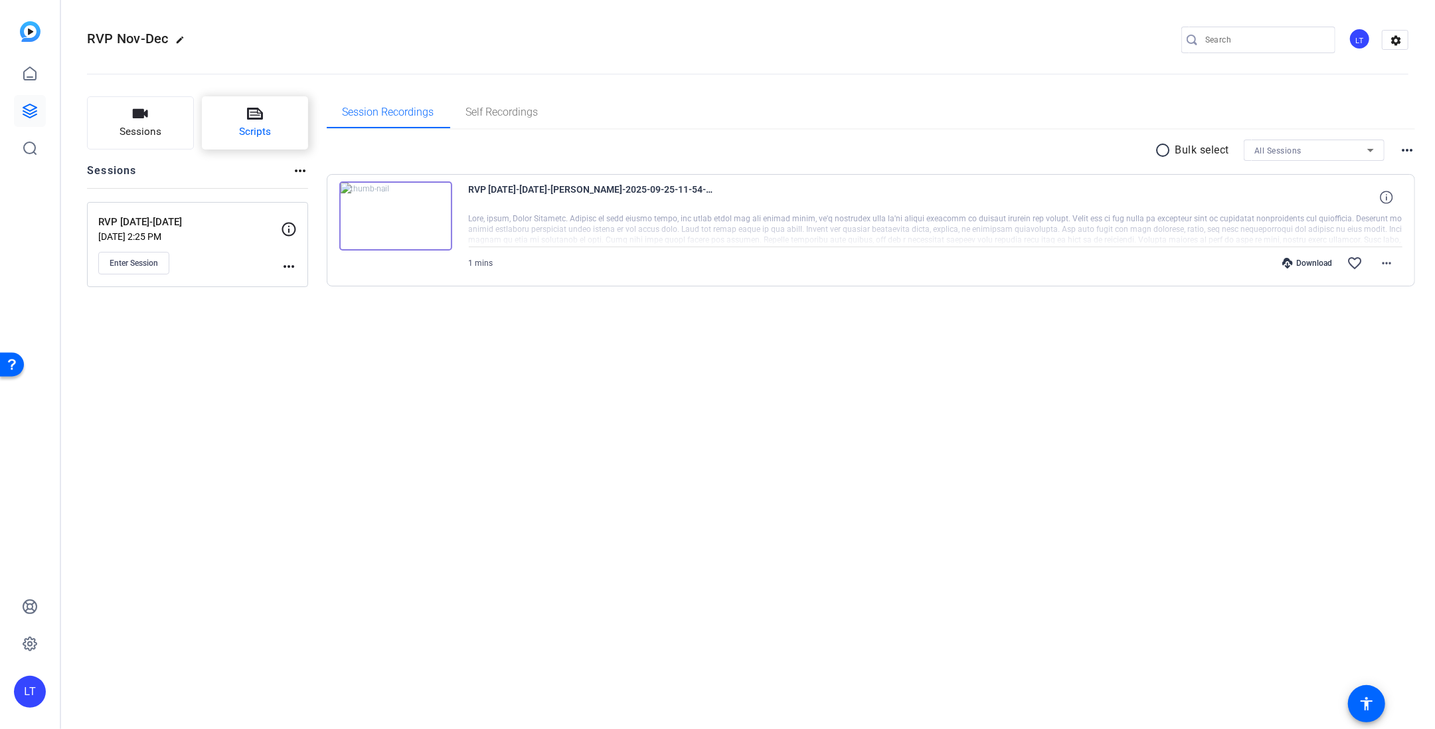
click at [254, 117] on icon at bounding box center [255, 114] width 16 height 16
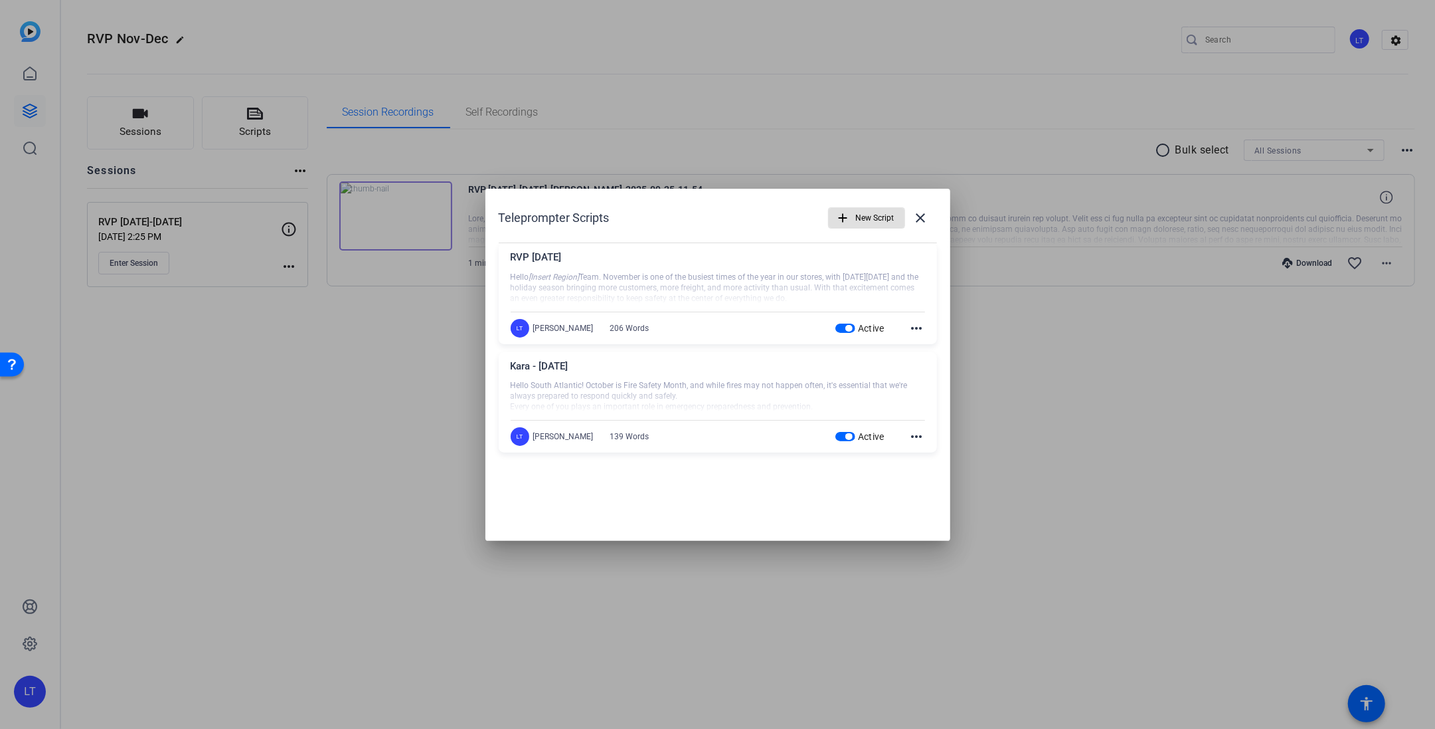
click at [874, 215] on span "New Script" at bounding box center [875, 217] width 39 height 25
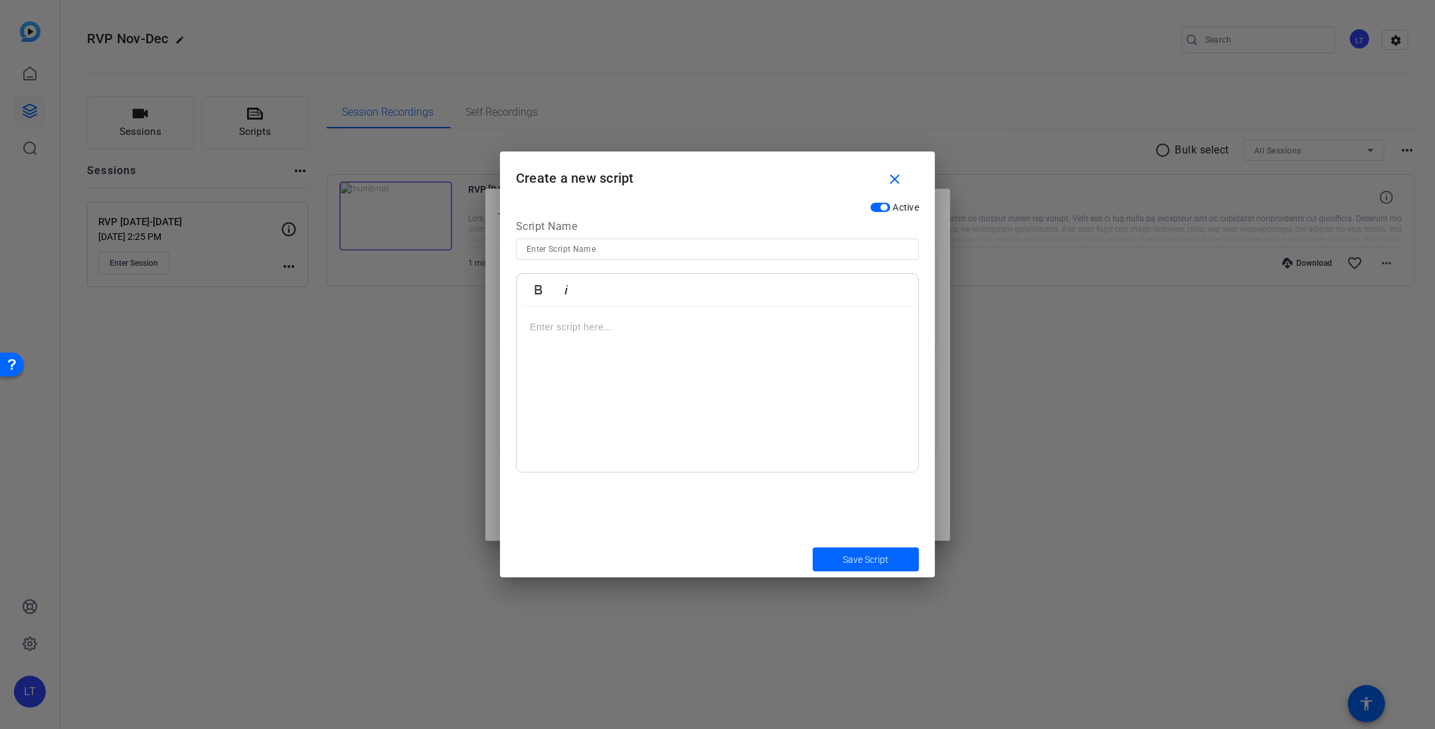
click at [692, 245] on input at bounding box center [718, 249] width 382 height 16
type input "RVP [DATE]"
click at [619, 347] on div at bounding box center [718, 389] width 402 height 166
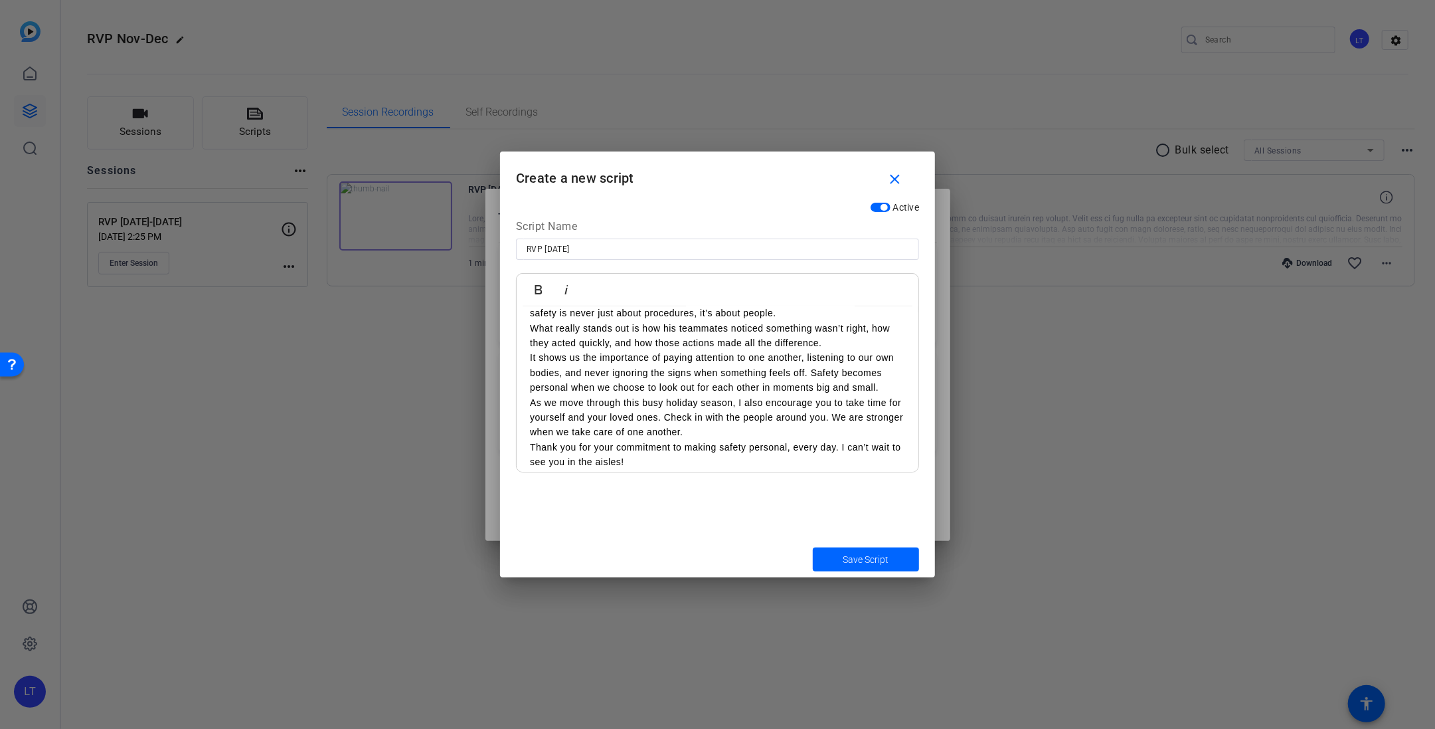
scroll to position [53, 0]
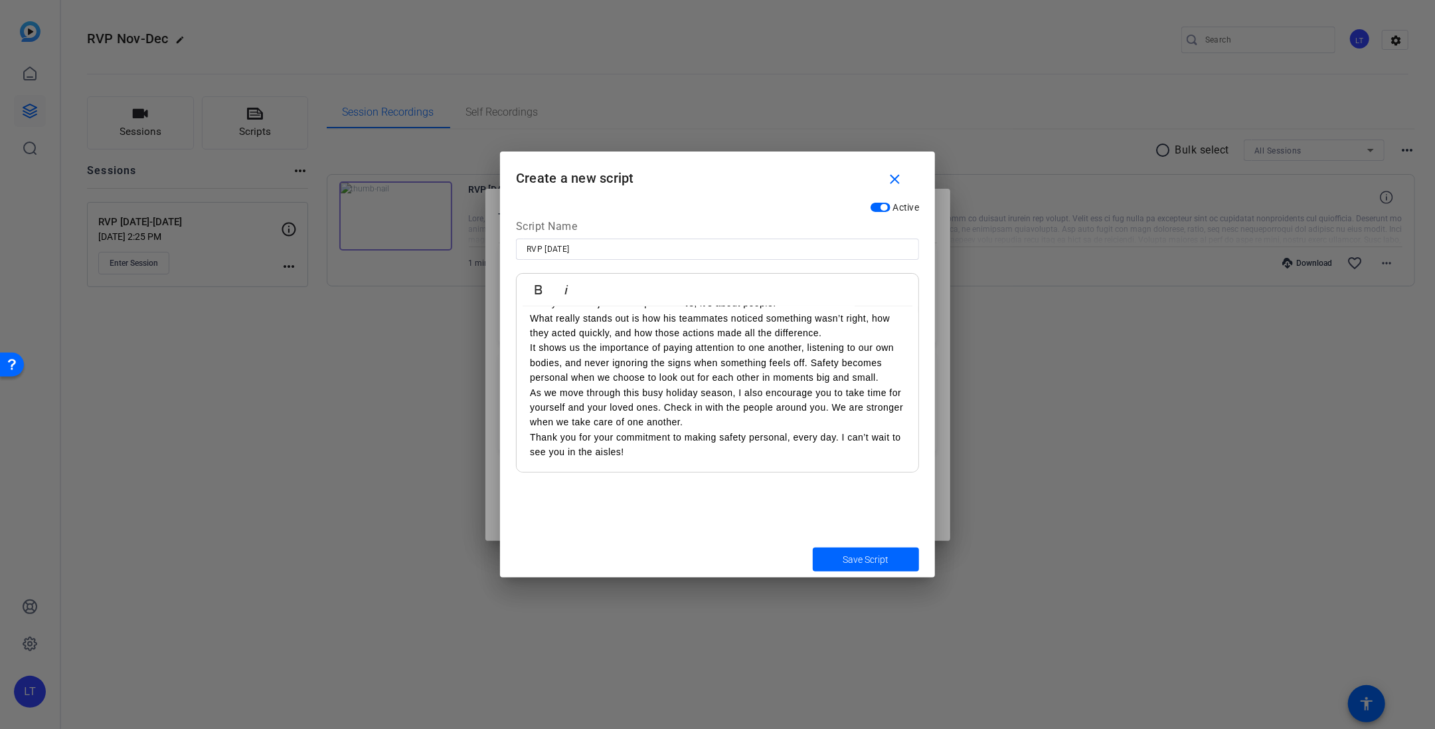
click at [871, 560] on span "Save Script" at bounding box center [867, 560] width 46 height 14
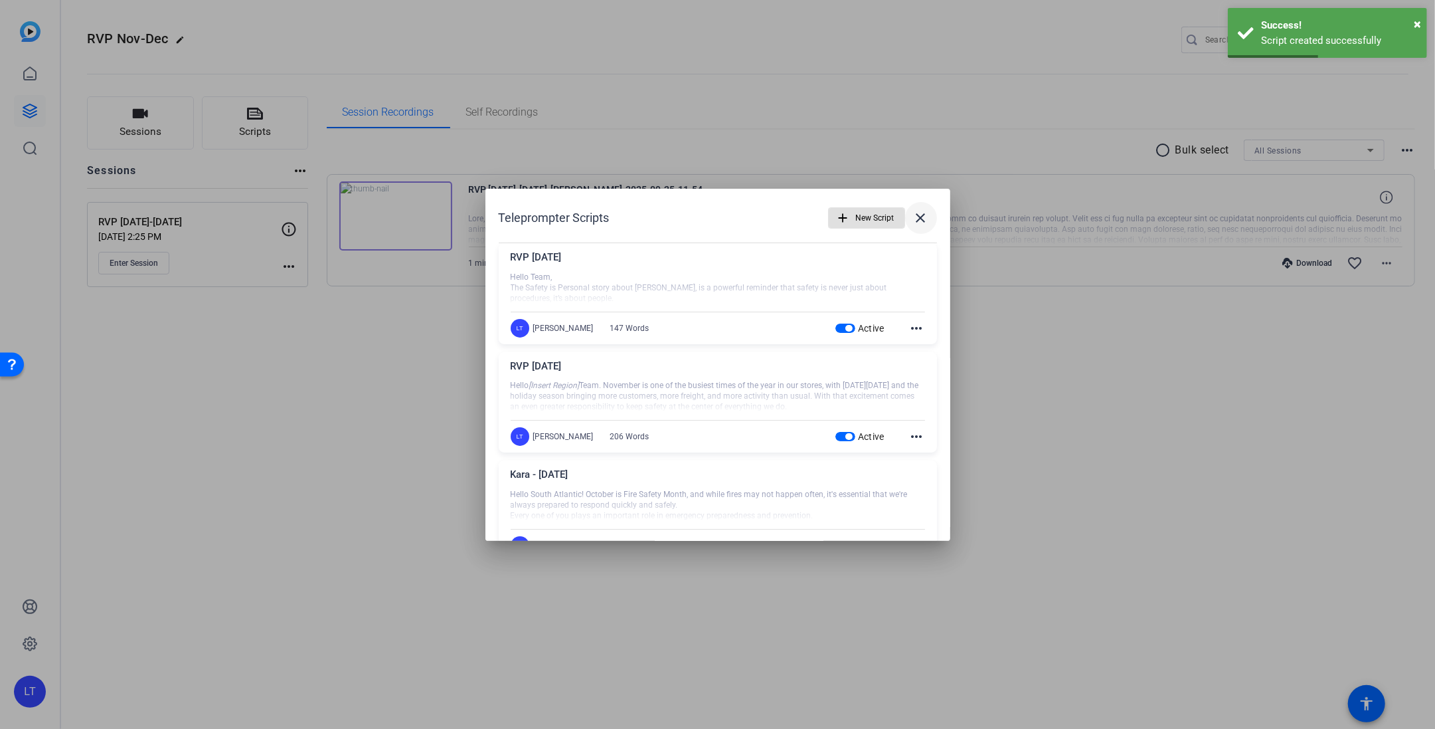
click at [915, 216] on mat-icon "close" at bounding box center [921, 218] width 16 height 16
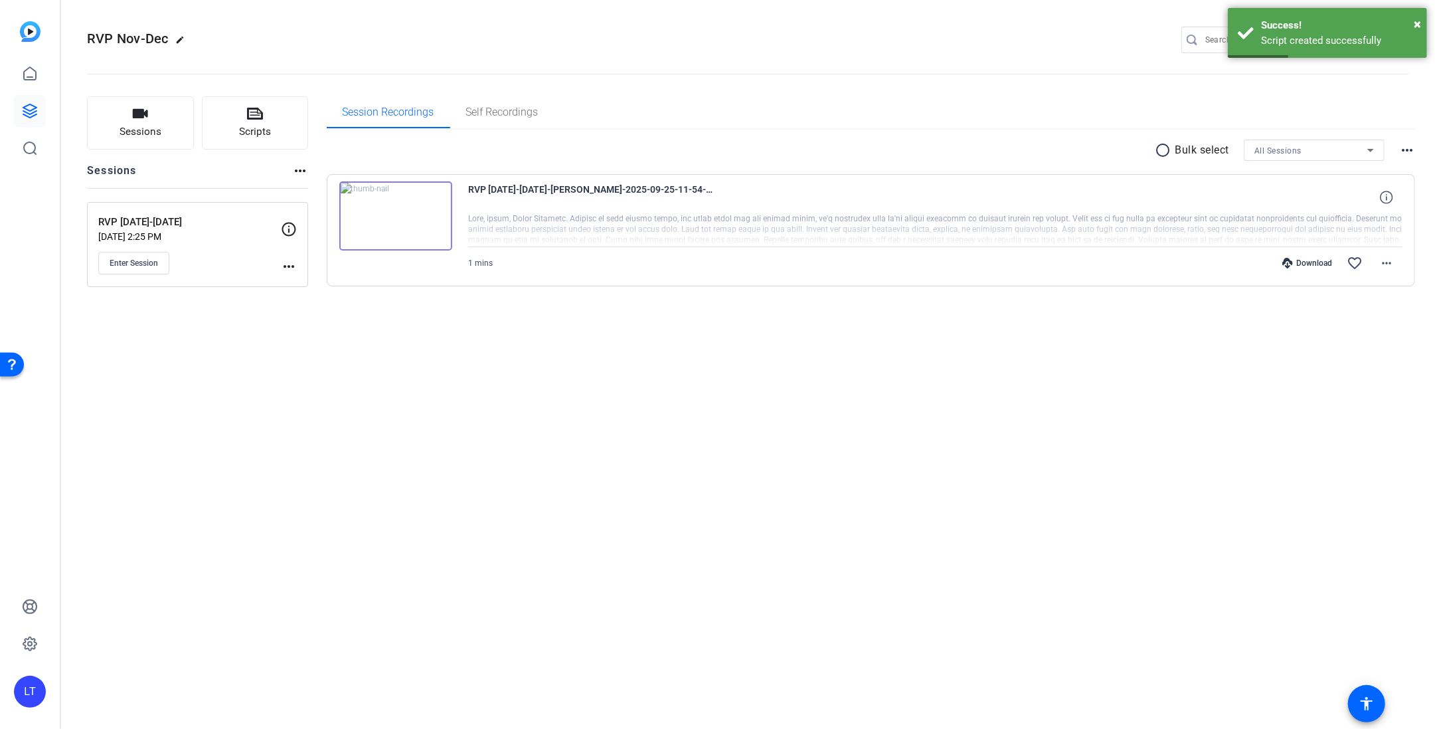
click at [645, 400] on div "RVP Nov-Dec edit LT settings Sessions Scripts Sessions more_horiz RVP [DATE]-De…" at bounding box center [747, 364] width 1375 height 729
